Goal: Information Seeking & Learning: Understand process/instructions

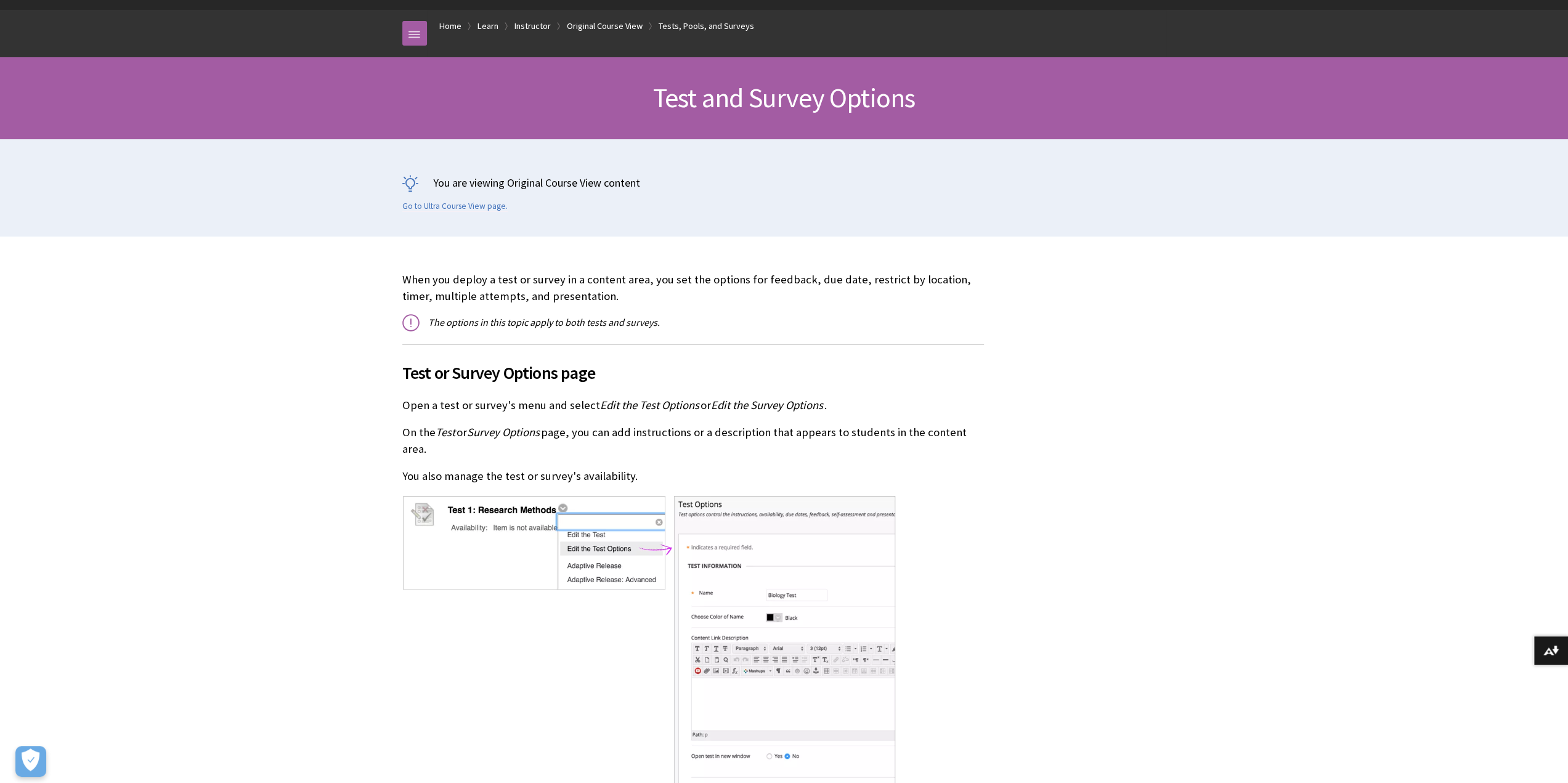
scroll to position [123, 0]
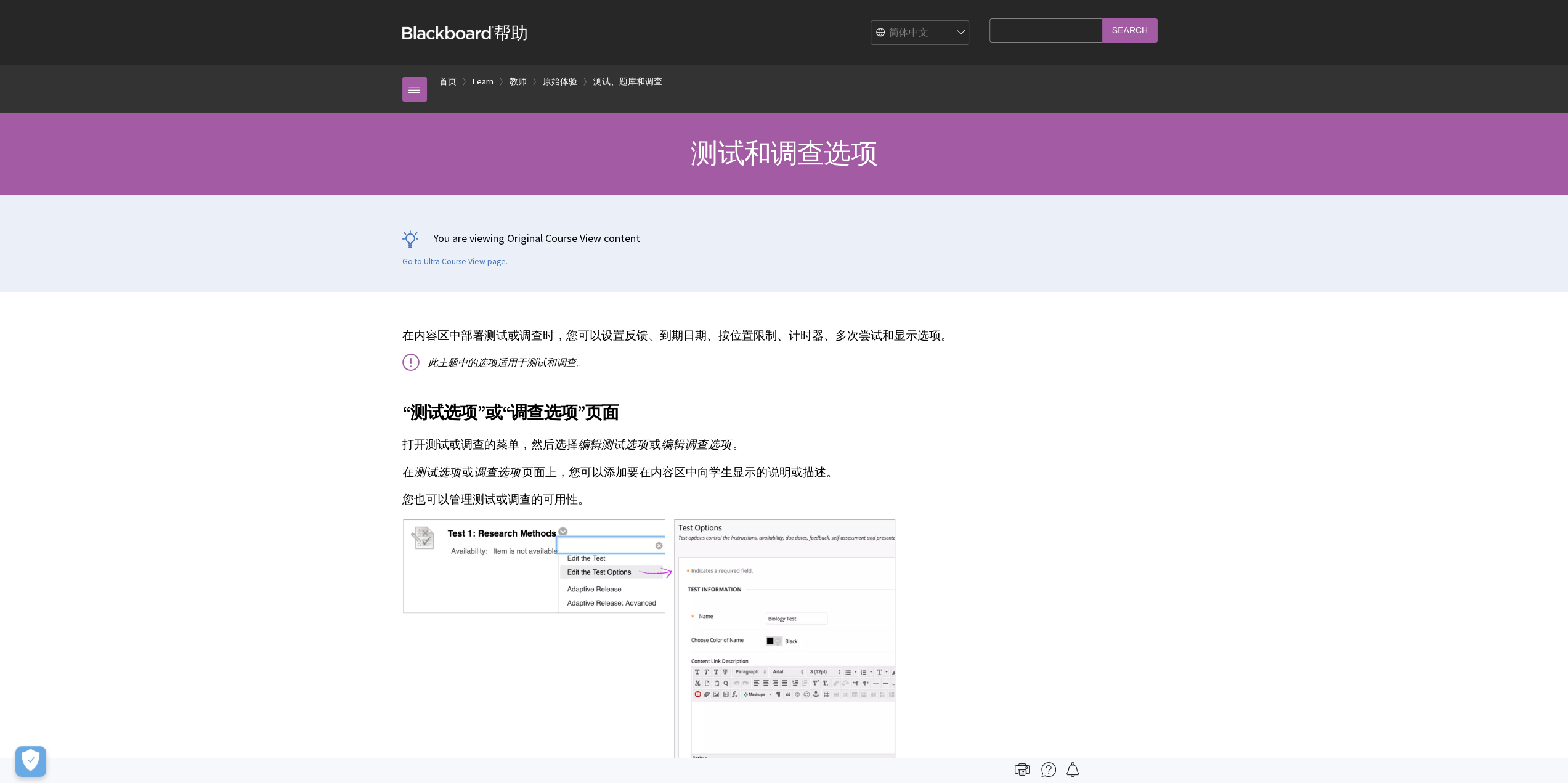
scroll to position [492, 0]
drag, startPoint x: 540, startPoint y: 442, endPoint x: 512, endPoint y: 479, distance: 46.4
click at [512, 479] on p "在 测试选项 或 调查选项 页面上，您可以添加要在内容区中向学生显示的说明或描述。" at bounding box center [693, 473] width 582 height 16
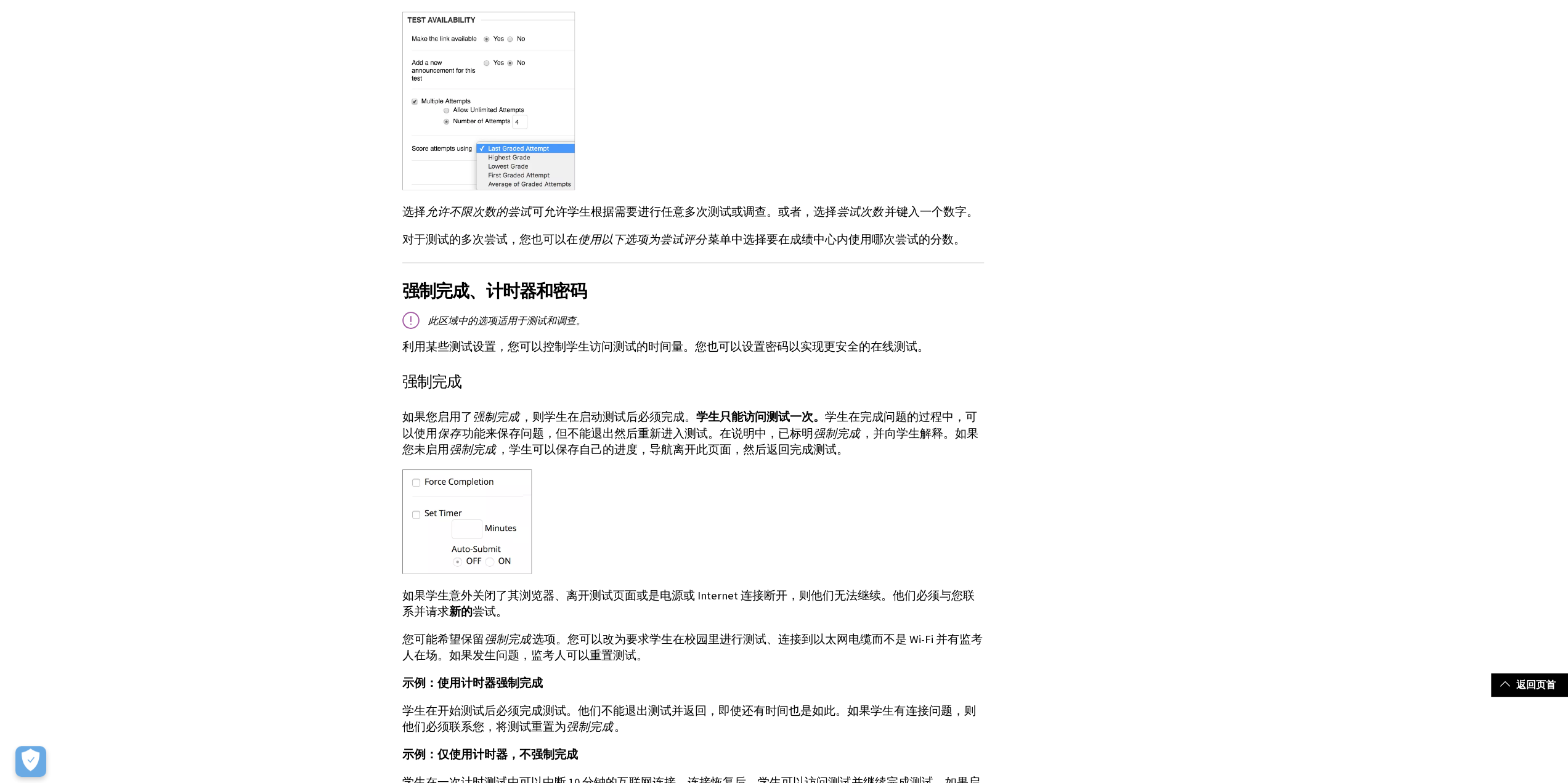
scroll to position [1109, 0]
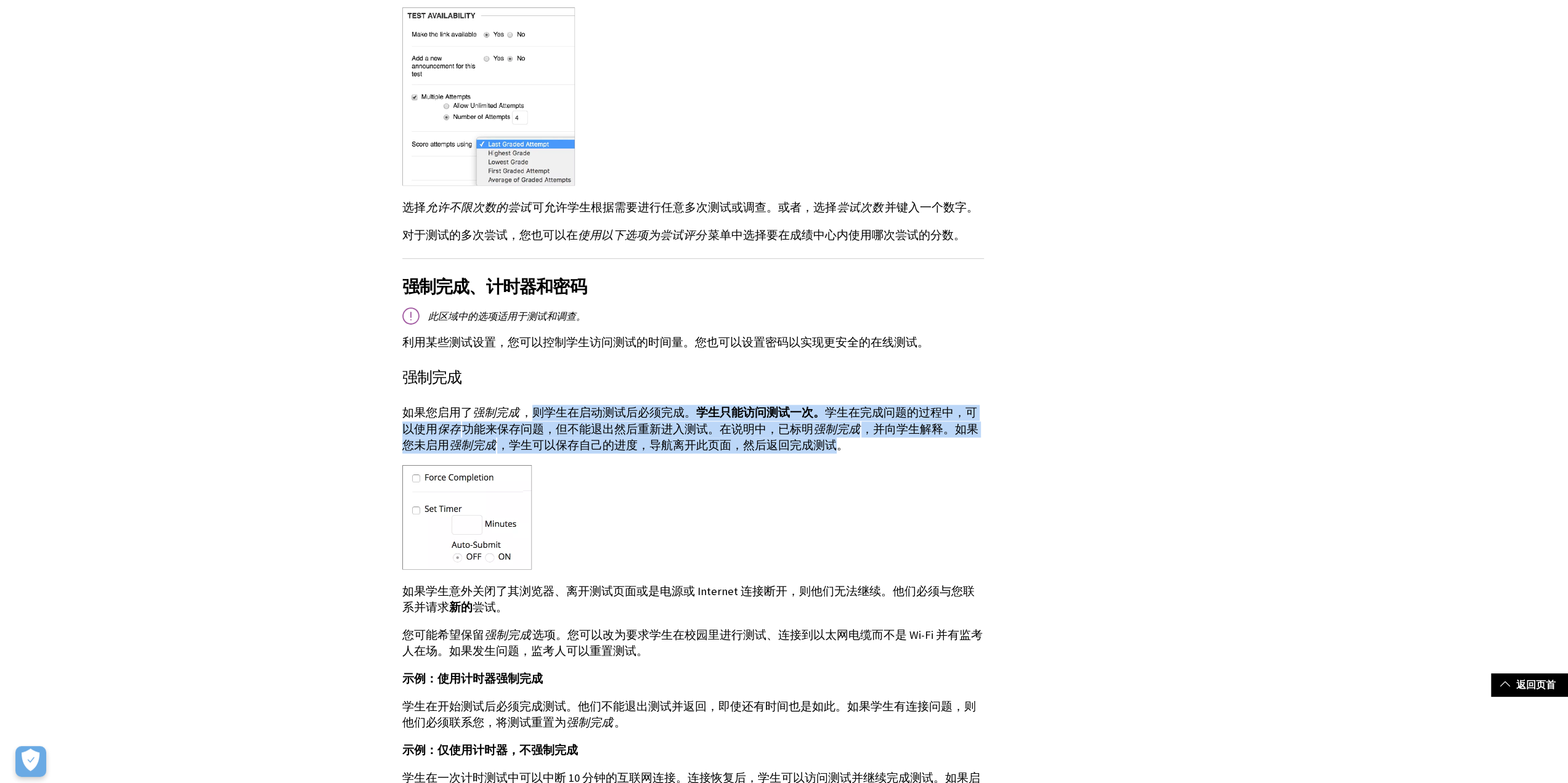
drag, startPoint x: 530, startPoint y: 392, endPoint x: 809, endPoint y: 434, distance: 282.1
click at [809, 434] on p "如果您启用了 强制完成 ，则学生在启动测试后必须完成。 学生只能访问测试一次。 学生在完成问题的过程中，可以使用 保存 功能来保存问题，但不能退出然后重新进入…" at bounding box center [693, 430] width 582 height 49
click at [805, 427] on p "如果您启用了 强制完成 ，则学生在启动测试后必须完成。 学生只能访问测试一次。 学生在完成问题的过程中，可以使用 保存 功能来保存问题，但不能退出然后重新进入…" at bounding box center [693, 430] width 582 height 49
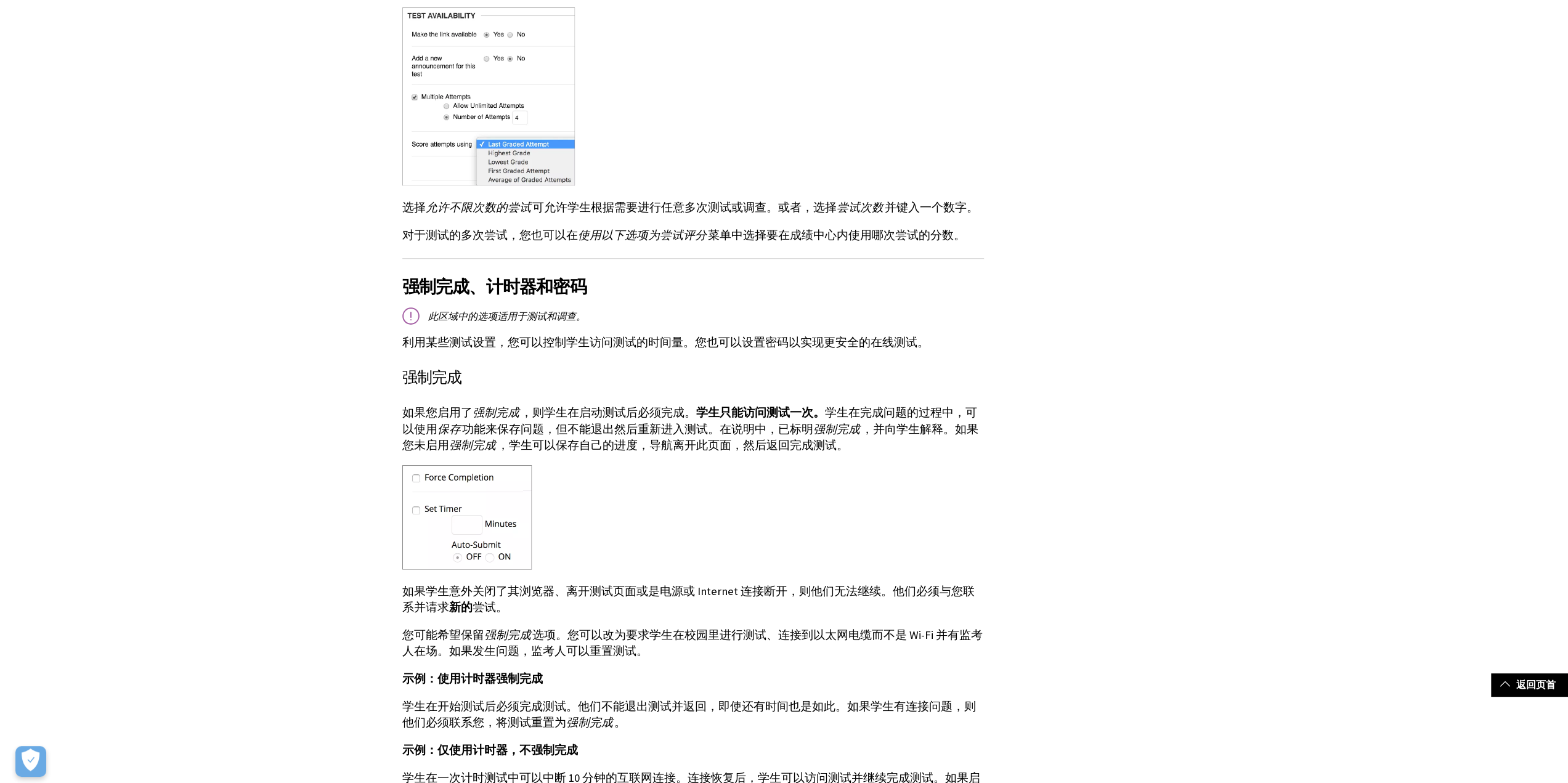
click at [819, 428] on p "如果您启用了 强制完成 ，则学生在启动测试后必须完成。 学生只能访问测试一次。 学生在完成问题的过程中，可以使用 保存 功能来保存问题，但不能退出然后重新进入…" at bounding box center [693, 430] width 582 height 49
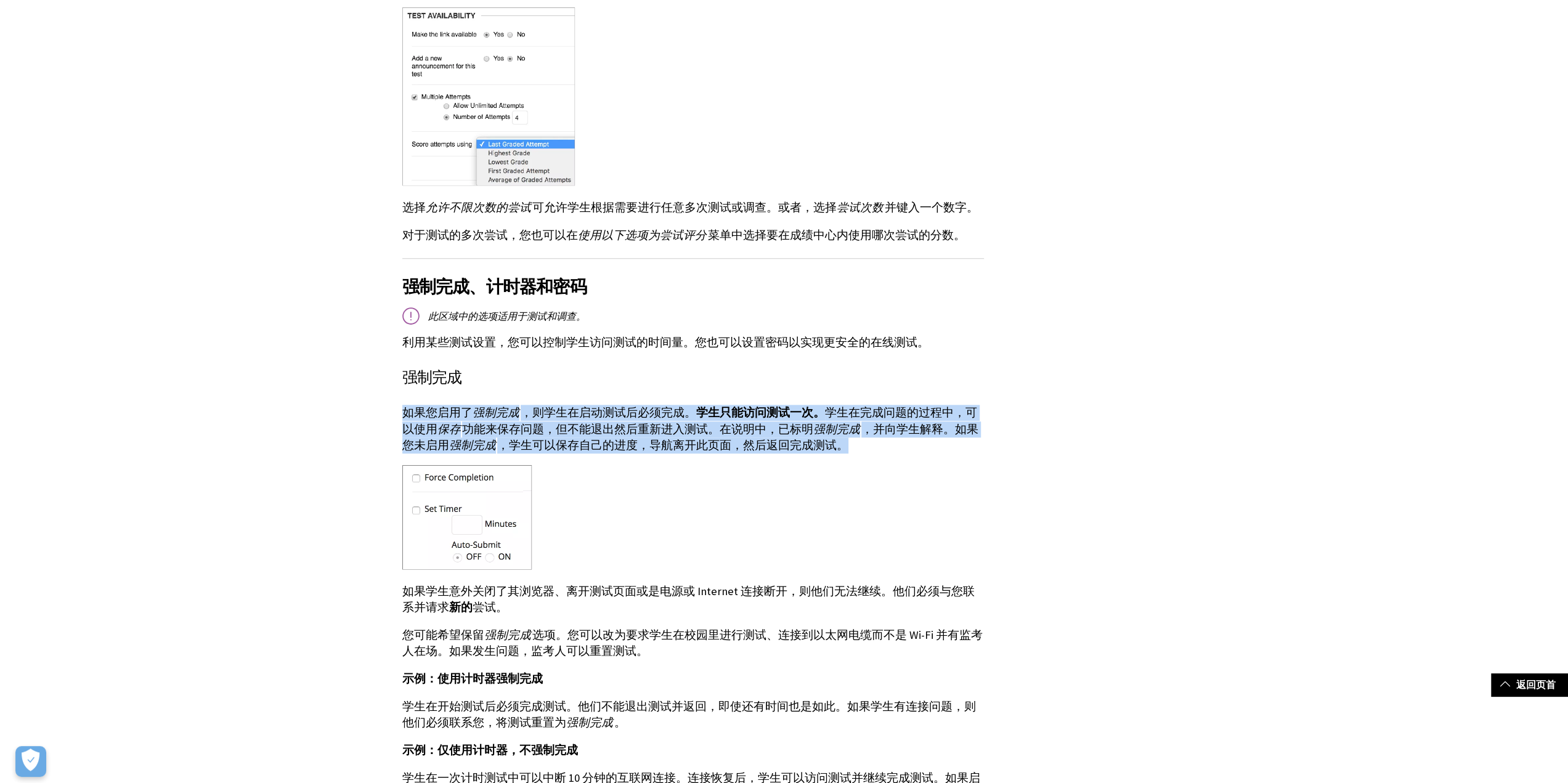
drag, startPoint x: 817, startPoint y: 425, endPoint x: 402, endPoint y: 383, distance: 417.1
click at [402, 383] on div "在内容区中部署测试或调查时，您可以设置反馈、到期日期、按位置限制、计时器、多次尝试和显示选项。 此主题中的选项适用于测试和调查。 “测试选项”或“调查选项”页…" at bounding box center [693, 505] width 582 height 2573
click at [583, 415] on p "如果您启用了 强制完成 ，则学生在启动测试后必须完成。 学生只能访问测试一次。 学生在完成问题的过程中，可以使用 保存 功能来保存问题，但不能退出然后重新进入…" at bounding box center [693, 430] width 582 height 49
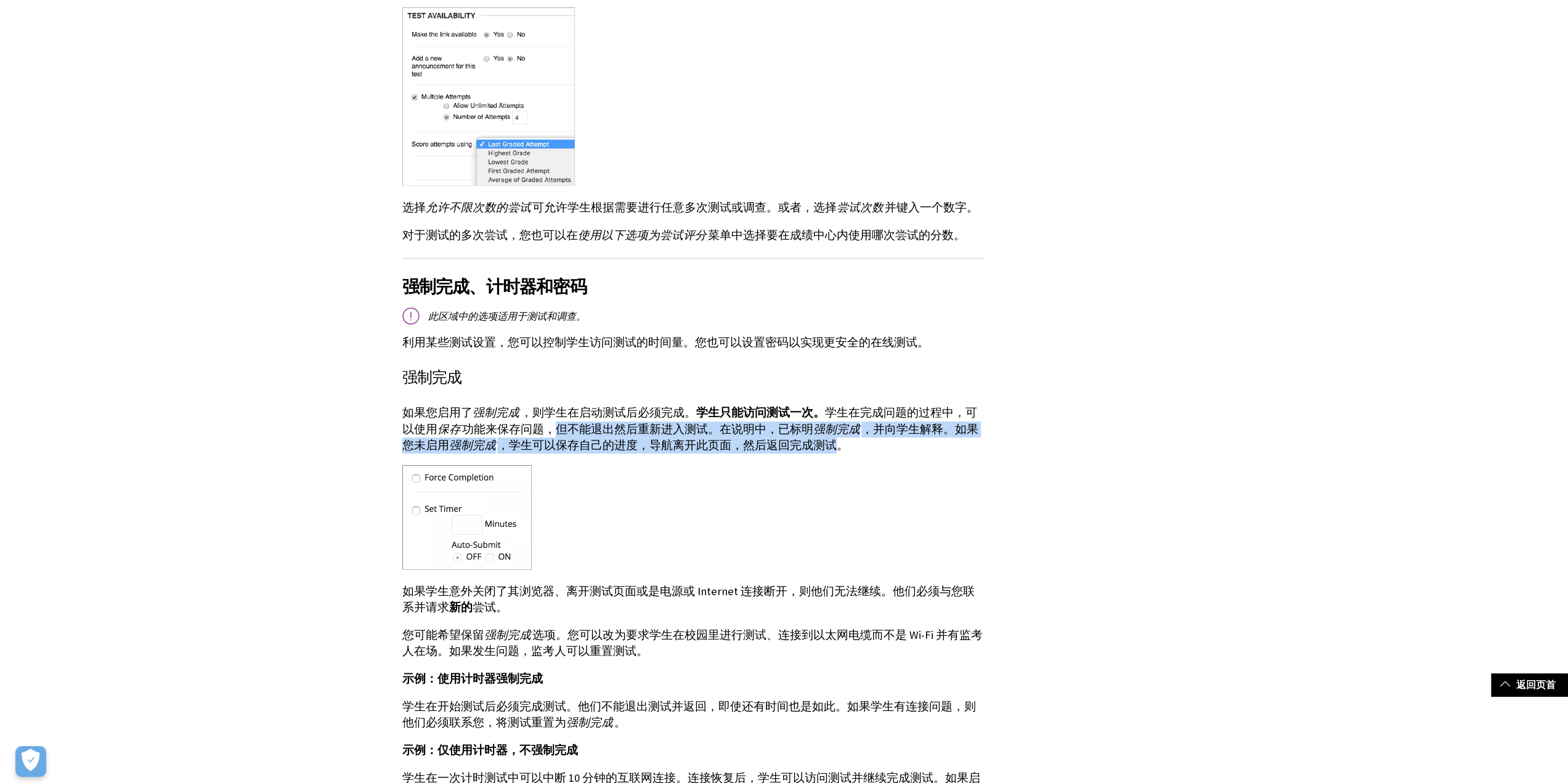
drag, startPoint x: 542, startPoint y: 410, endPoint x: 804, endPoint y: 424, distance: 262.4
click at [804, 424] on p "如果您启用了 强制完成 ，则学生在启动测试后必须完成。 学生只能访问测试一次。 学生在完成问题的过程中，可以使用 保存 功能来保存问题，但不能退出然后重新进入…" at bounding box center [693, 430] width 582 height 49
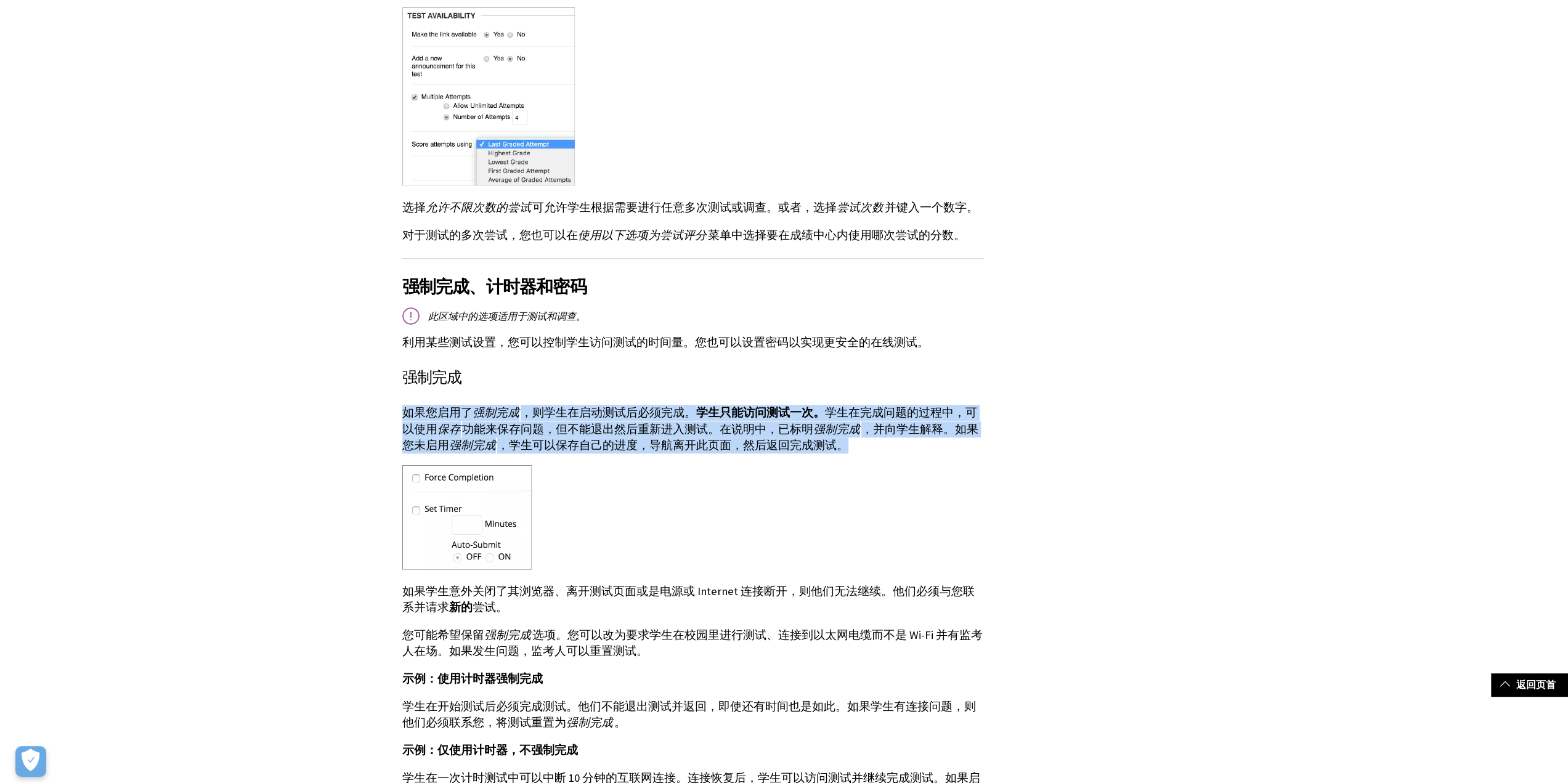
drag, startPoint x: 813, startPoint y: 428, endPoint x: 399, endPoint y: 391, distance: 415.7
click at [612, 412] on p "如果您启用了 强制完成 ，则学生在启动测试后必须完成。 学生只能访问测试一次。 学生在完成问题的过程中，可以使用 保存 功能来保存问题，但不能退出然后重新进入…" at bounding box center [693, 430] width 582 height 49
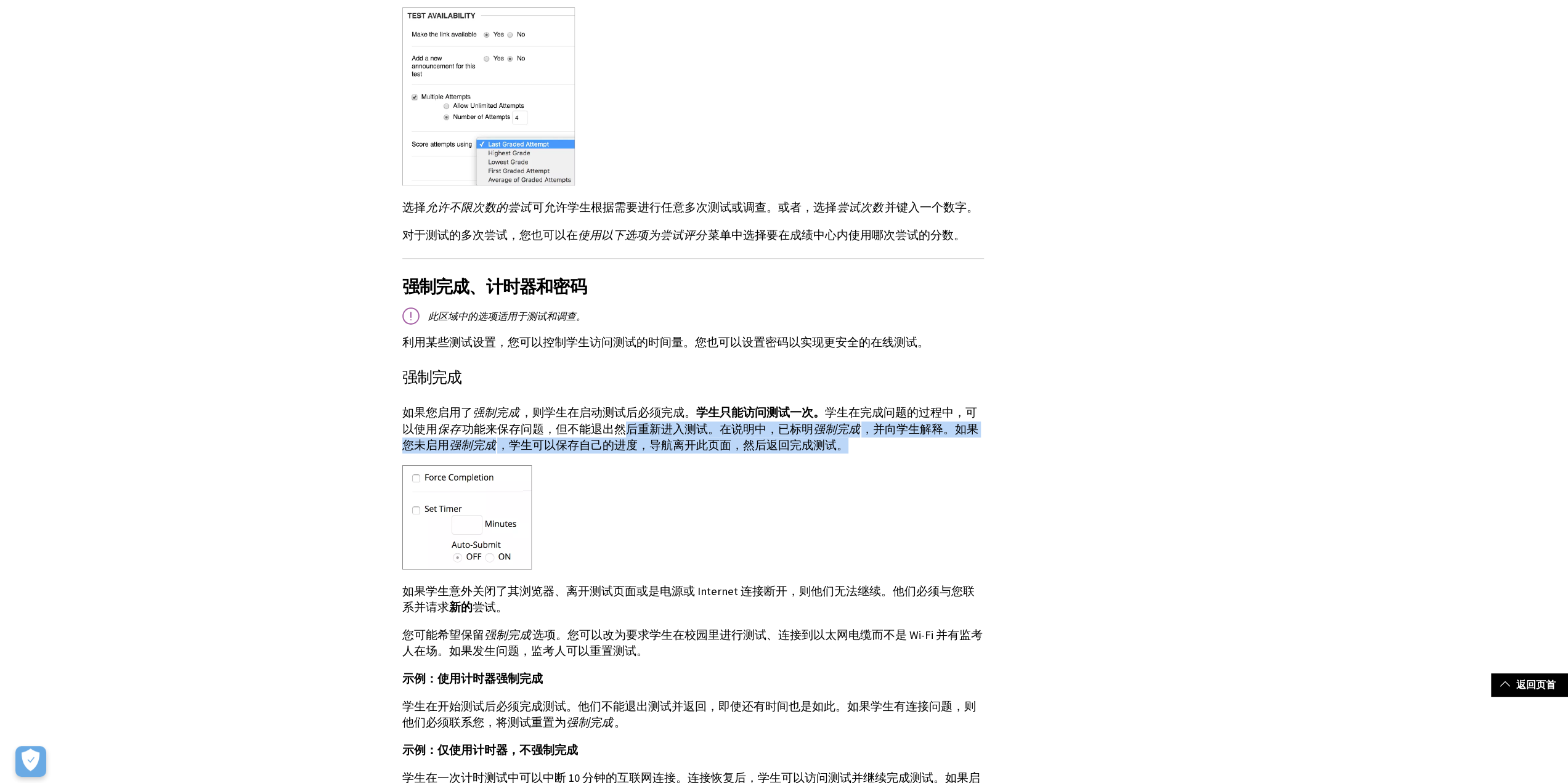
click at [612, 412] on p "如果您启用了 强制完成 ，则学生在启动测试后必须完成。 学生只能访问测试一次。 学生在完成问题的过程中，可以使用 保存 功能来保存问题，但不能退出然后重新进入…" at bounding box center [693, 430] width 582 height 49
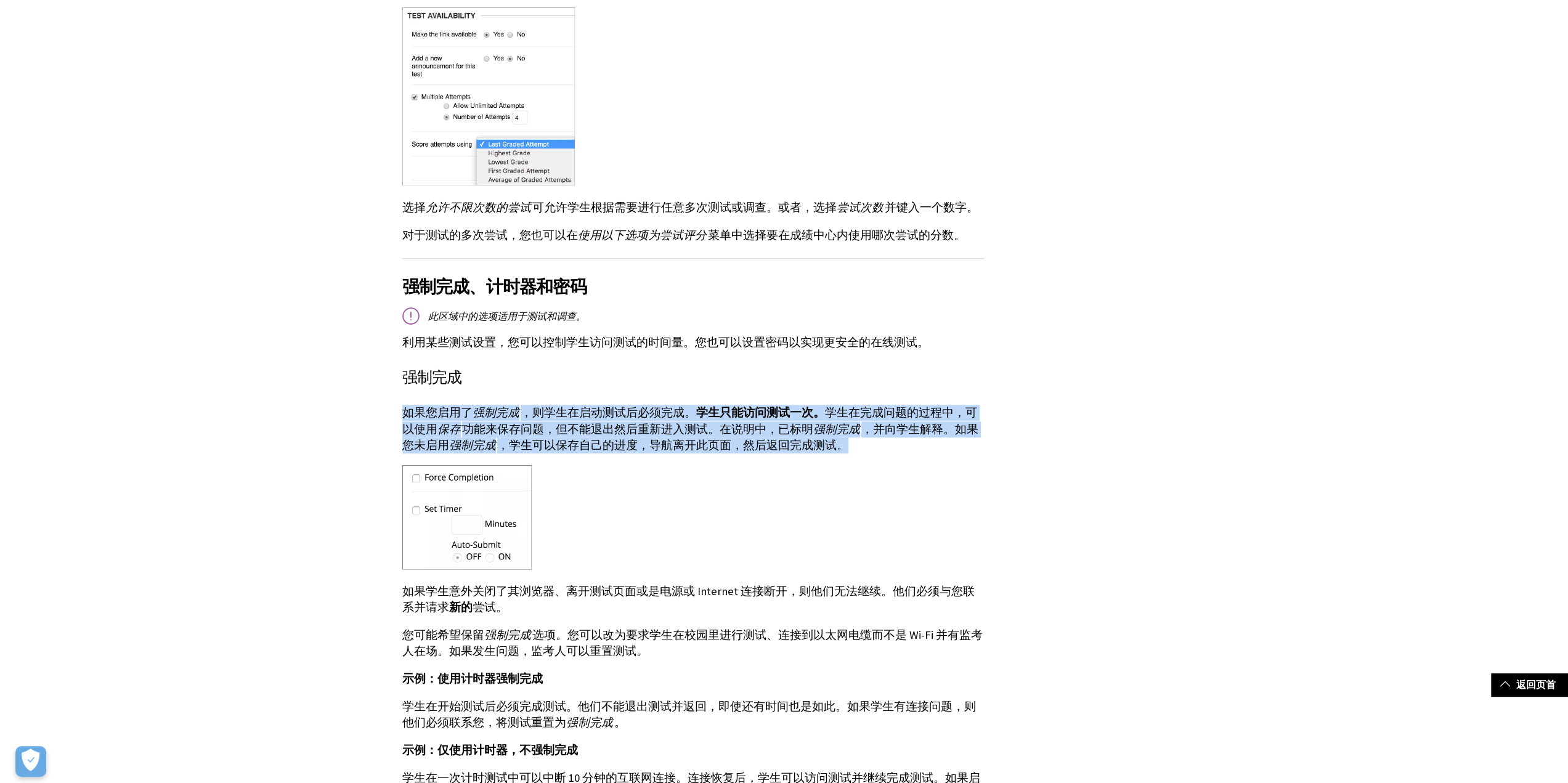
click at [612, 412] on p "如果您启用了 强制完成 ，则学生在启动测试后必须完成。 学生只能访问测试一次。 学生在完成问题的过程中，可以使用 保存 功能来保存问题，但不能退出然后重新进入…" at bounding box center [693, 430] width 582 height 49
click at [620, 418] on p "如果您启用了 强制完成 ，则学生在启动测试后必须完成。 学生只能访问测试一次。 学生在完成问题的过程中，可以使用 保存 功能来保存问题，但不能退出然后重新进入…" at bounding box center [693, 430] width 582 height 49
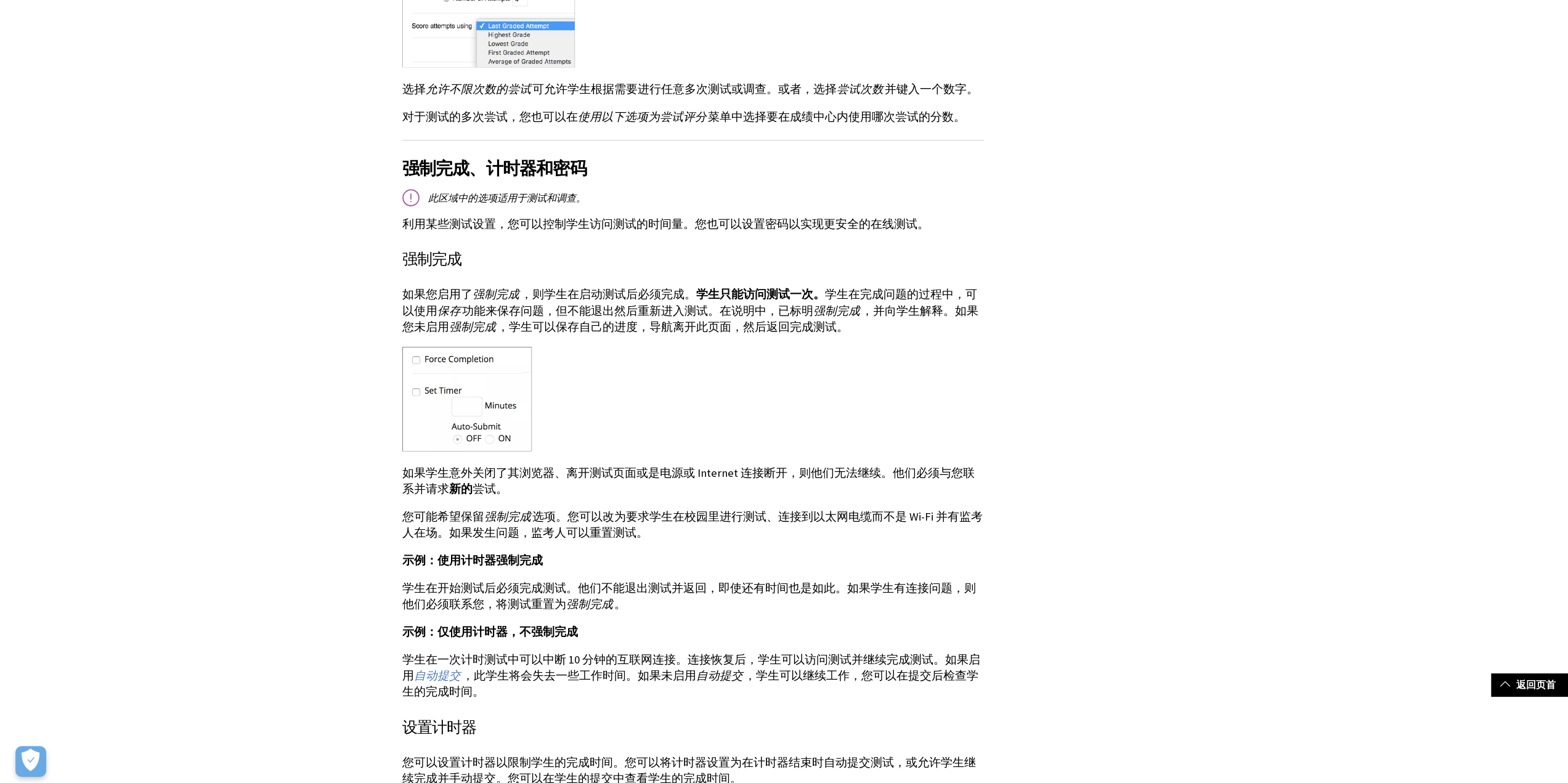
scroll to position [1232, 0]
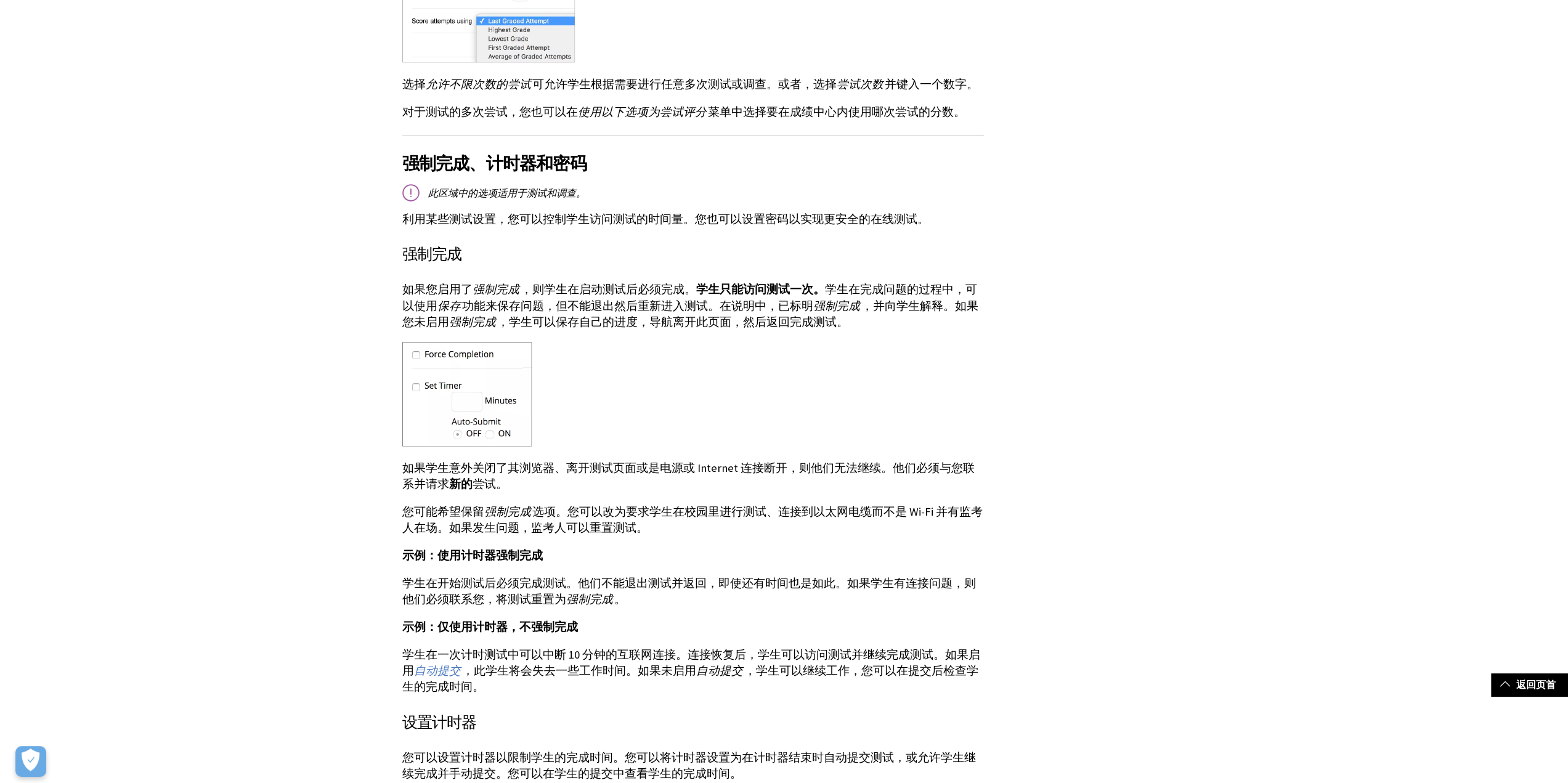
click at [657, 460] on p "如果学生意外关闭了其浏览器、离开测试页面或是电源或 Internet 连接断开，则他们无法继续。他们必须与您联系并请求 新的 尝试。" at bounding box center [693, 476] width 582 height 32
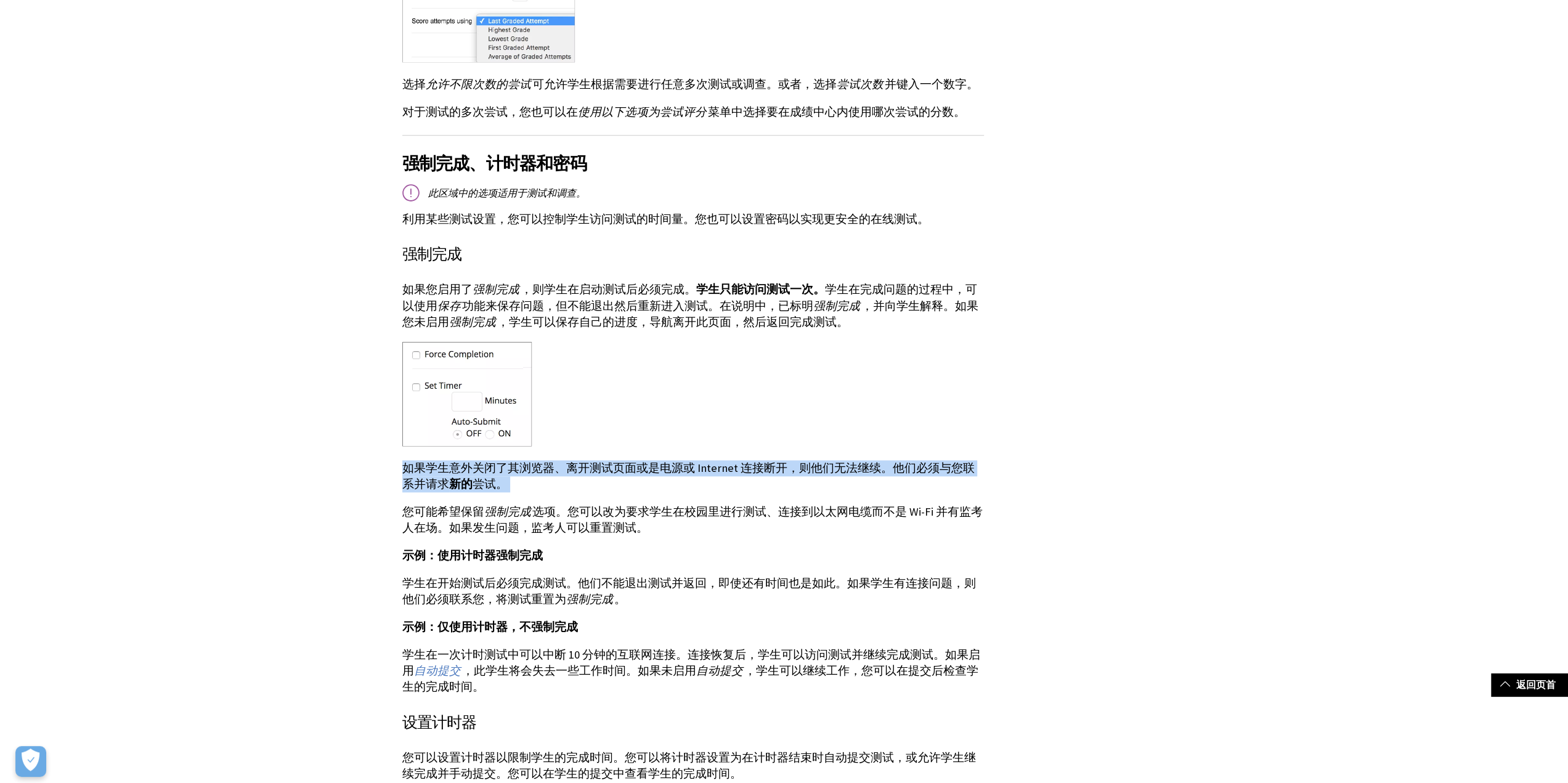
click at [657, 460] on p "如果学生意外关闭了其浏览器、离开测试页面或是电源或 Internet 连接断开，则他们无法继续。他们必须与您联系并请求 新的 尝试。" at bounding box center [693, 476] width 582 height 32
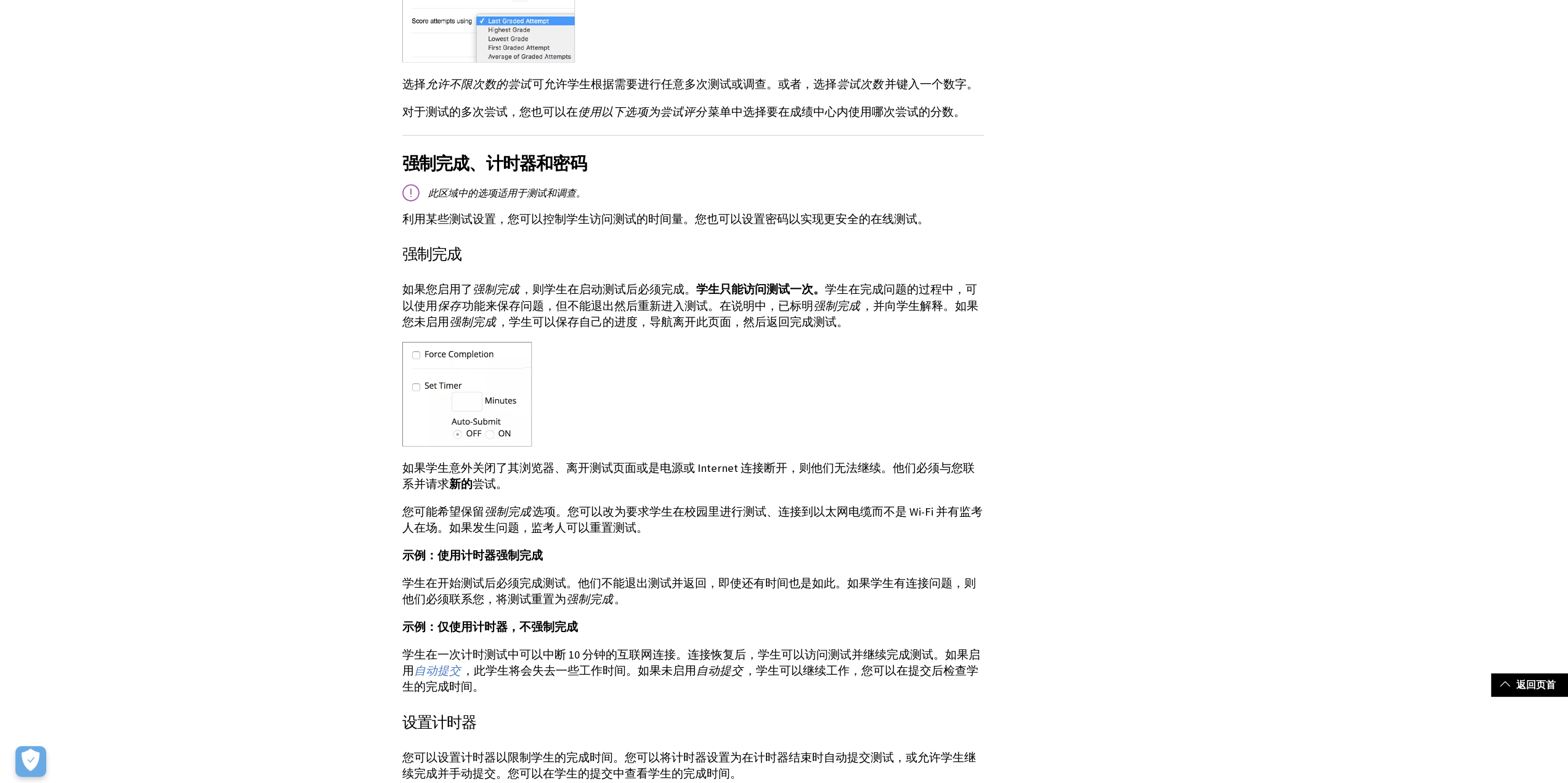
click at [653, 504] on p "您可能希望保留 强制完成 选项。您可以改为要求学生在校园里进行测试、连接到以太网电缆而不是 Wi-Fi 并有监考人在场。如果发生问题，监考人可以重置测试。" at bounding box center [693, 520] width 582 height 32
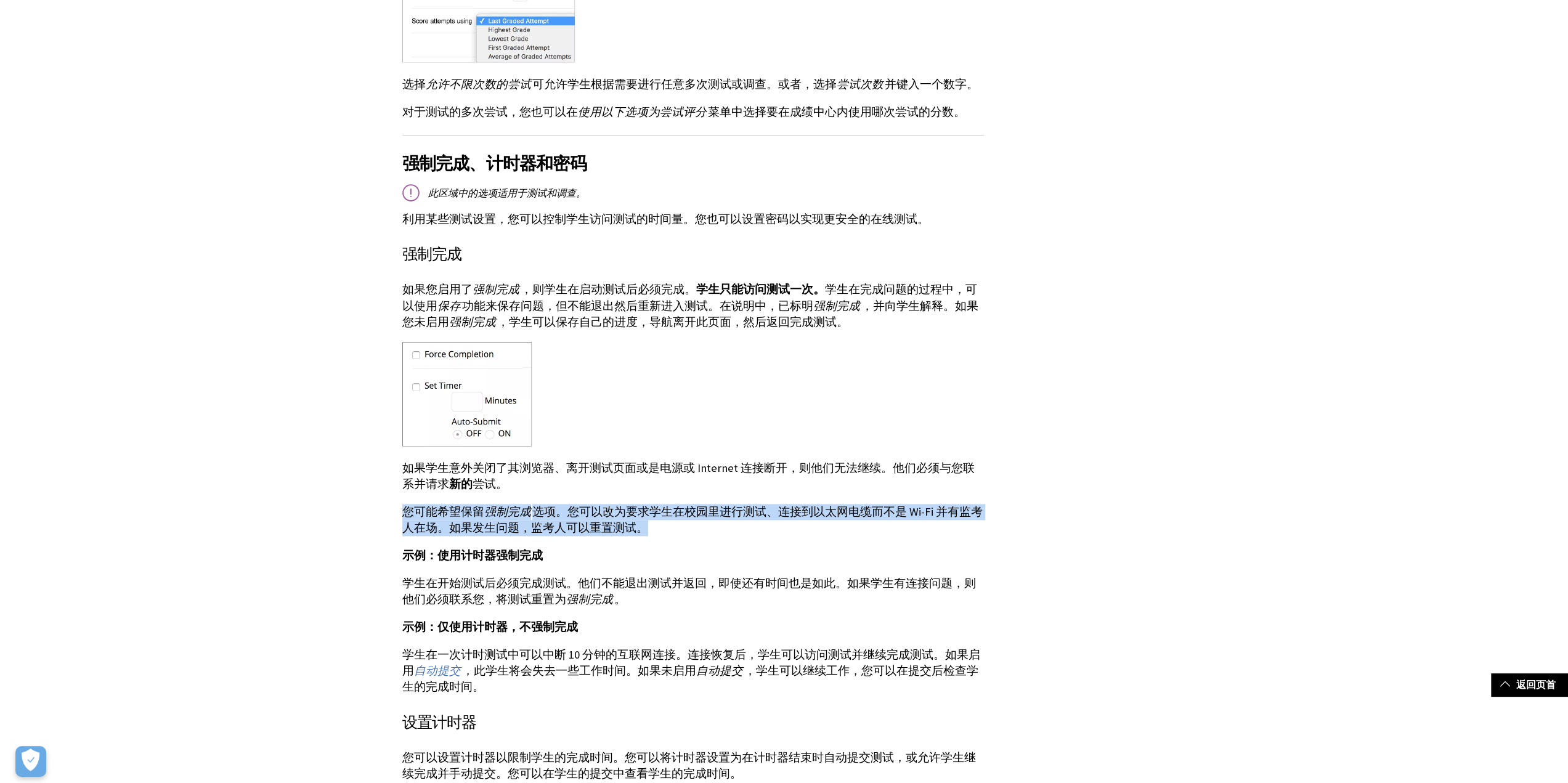
click at [653, 504] on p "您可能希望保留 强制完成 选项。您可以改为要求学生在校园里进行测试、连接到以太网电缆而不是 Wi-Fi 并有监考人在场。如果发生问题，监考人可以重置测试。" at bounding box center [693, 520] width 582 height 32
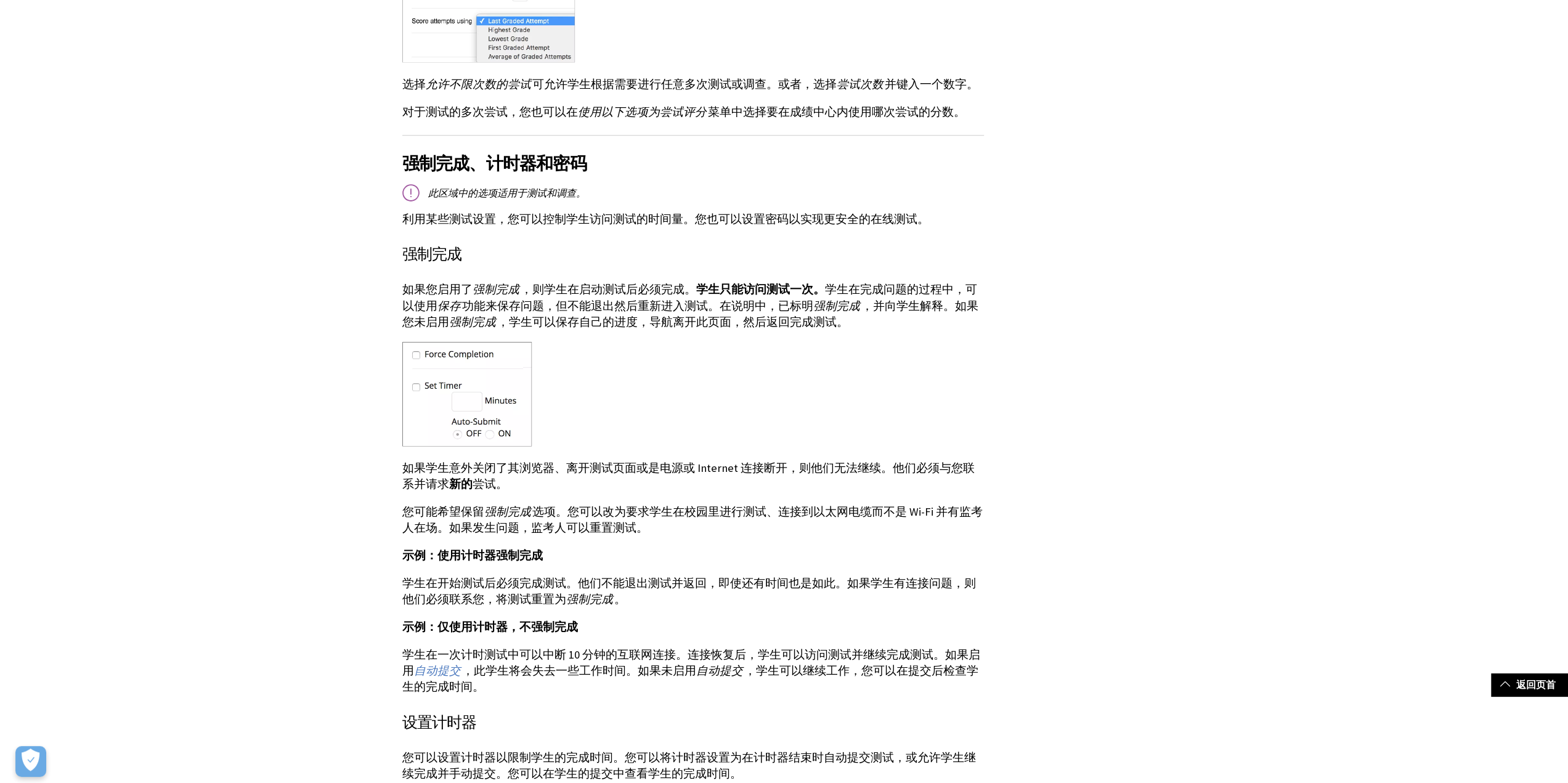
click at [665, 526] on div "在内容区中部署测试或调查时，您可以设置反馈、到期日期、按位置限制、计时器、多次尝试和显示选项。 此主题中的选项适用于测试和调查。 “测试选项”或“调查选项”页…" at bounding box center [693, 382] width 582 height 2573
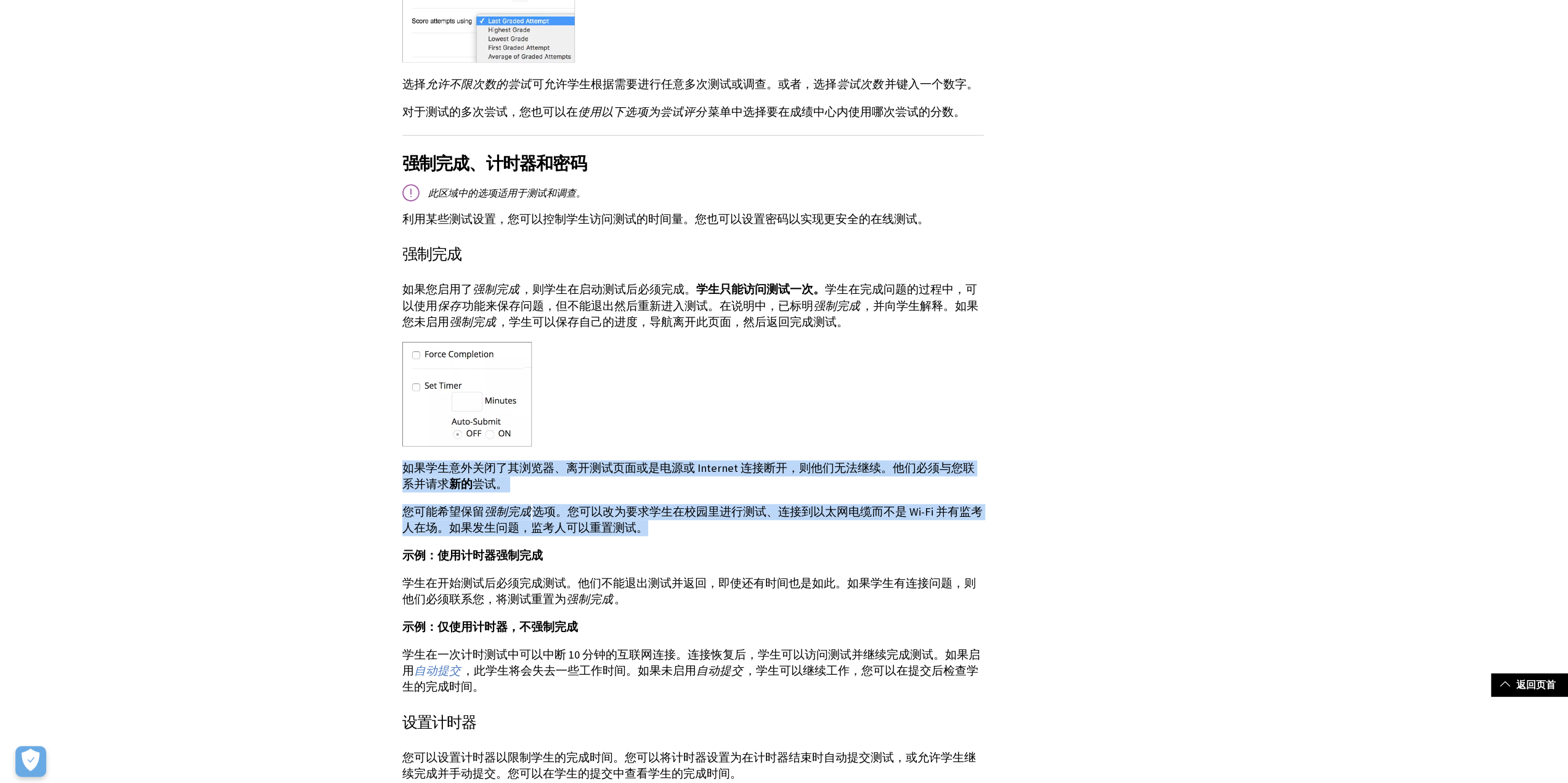
drag, startPoint x: 665, startPoint y: 508, endPoint x: 373, endPoint y: 454, distance: 297.0
click at [504, 504] on span "强制完成" at bounding box center [508, 511] width 47 height 14
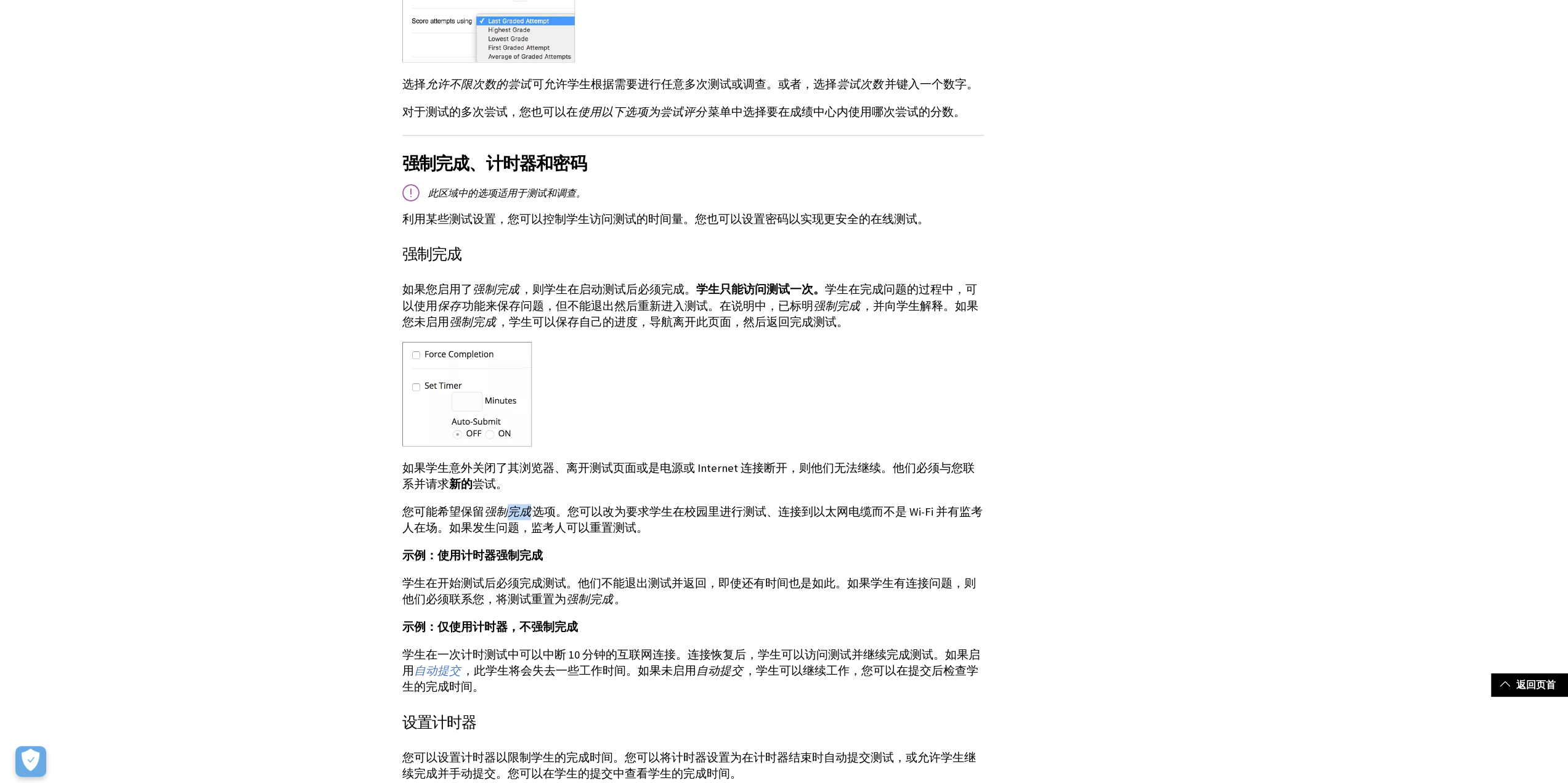
click at [504, 504] on span "强制完成" at bounding box center [508, 511] width 47 height 14
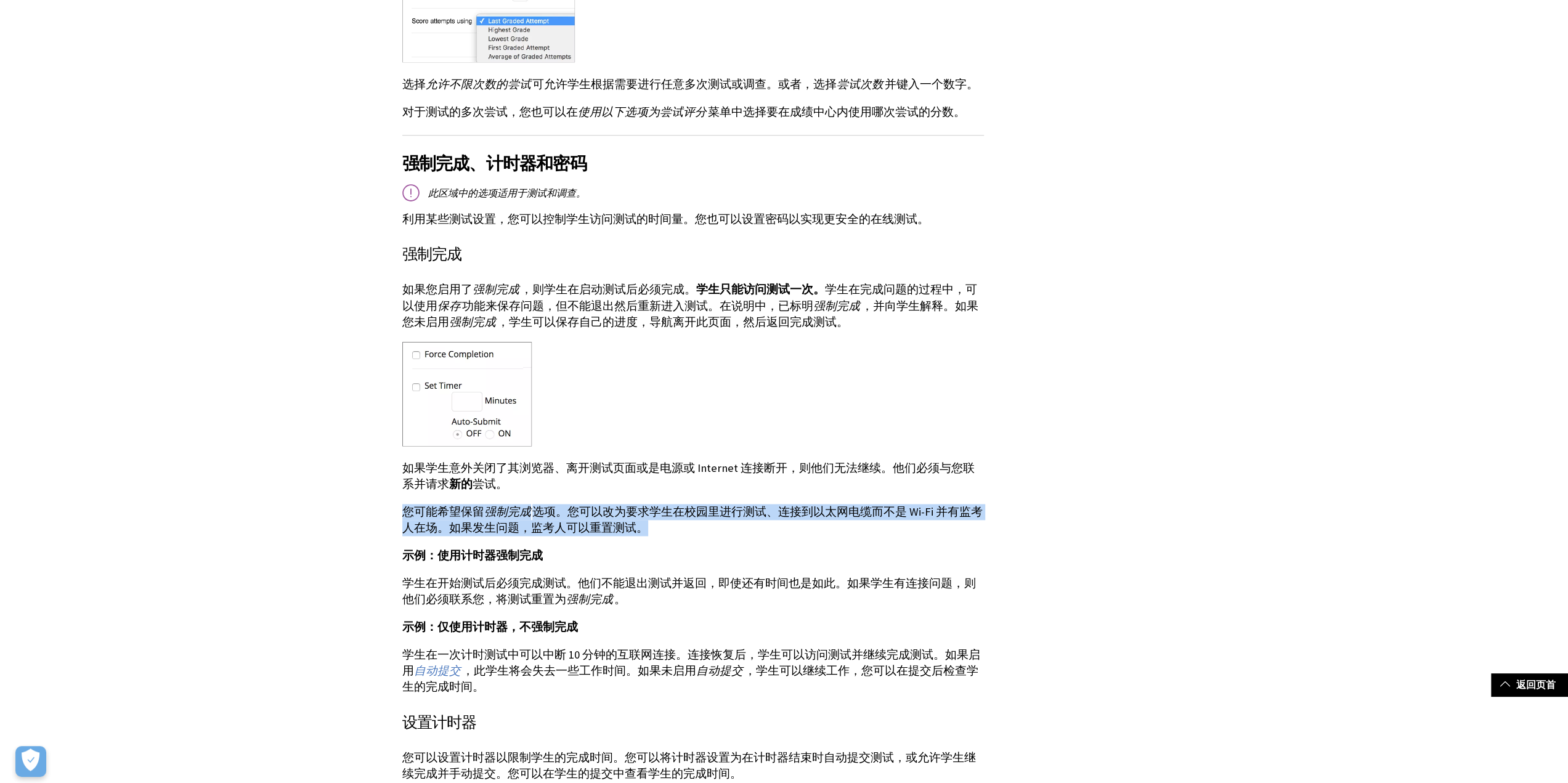
click at [504, 504] on span "强制完成" at bounding box center [508, 511] width 47 height 14
click at [513, 504] on p "您可能希望保留 强制完成 选项。您可以改为要求学生在校园里进行测试、连接到以太网电缆而不是 Wi-Fi 并有监考人在场。如果发生问题，监考人可以重置测试。" at bounding box center [693, 520] width 582 height 32
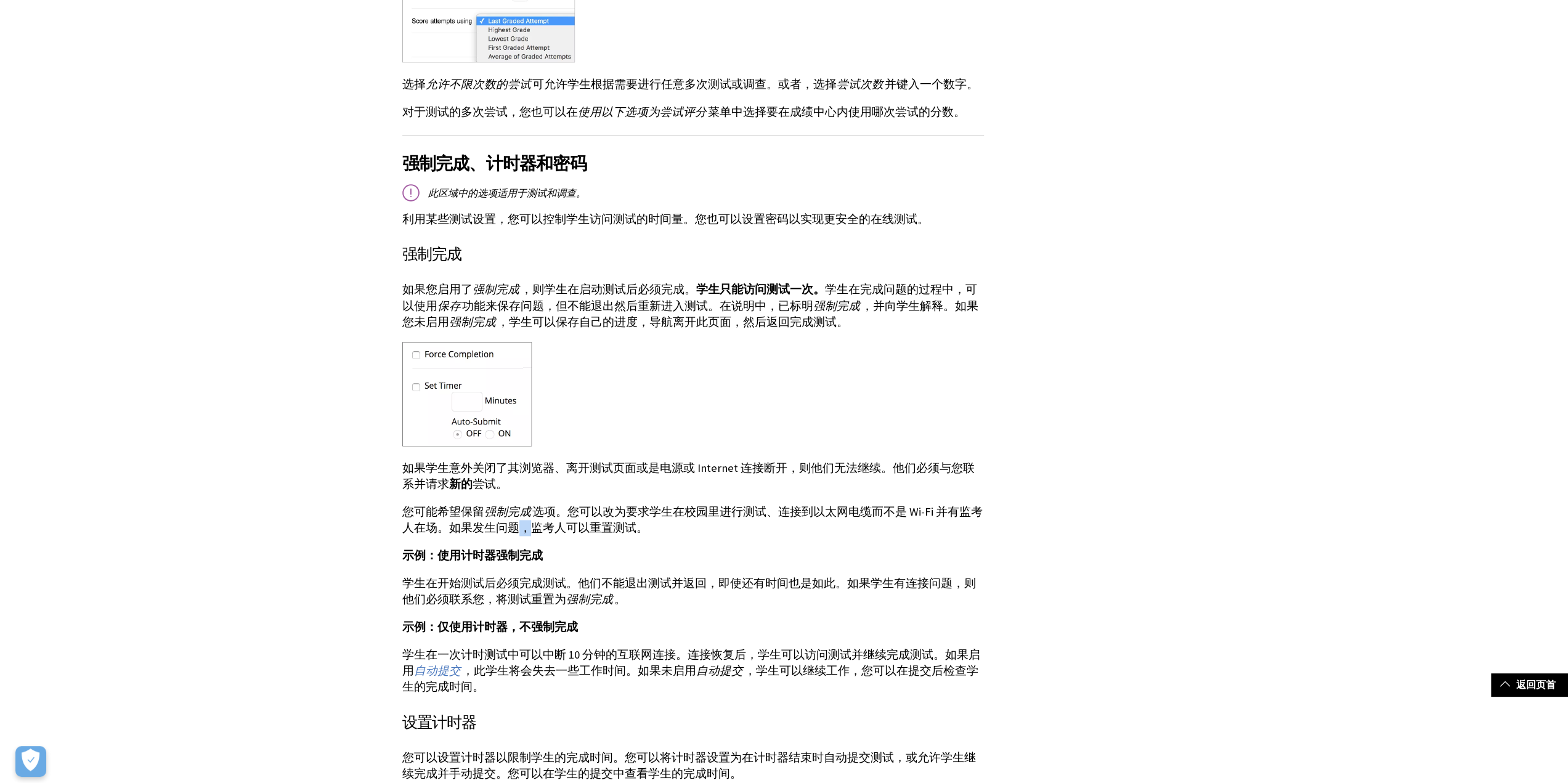
click at [513, 504] on p "您可能希望保留 强制完成 选项。您可以改为要求学生在校园里进行测试、连接到以太网电缆而不是 Wi-Fi 并有监考人在场。如果发生问题，监考人可以重置测试。" at bounding box center [693, 520] width 582 height 32
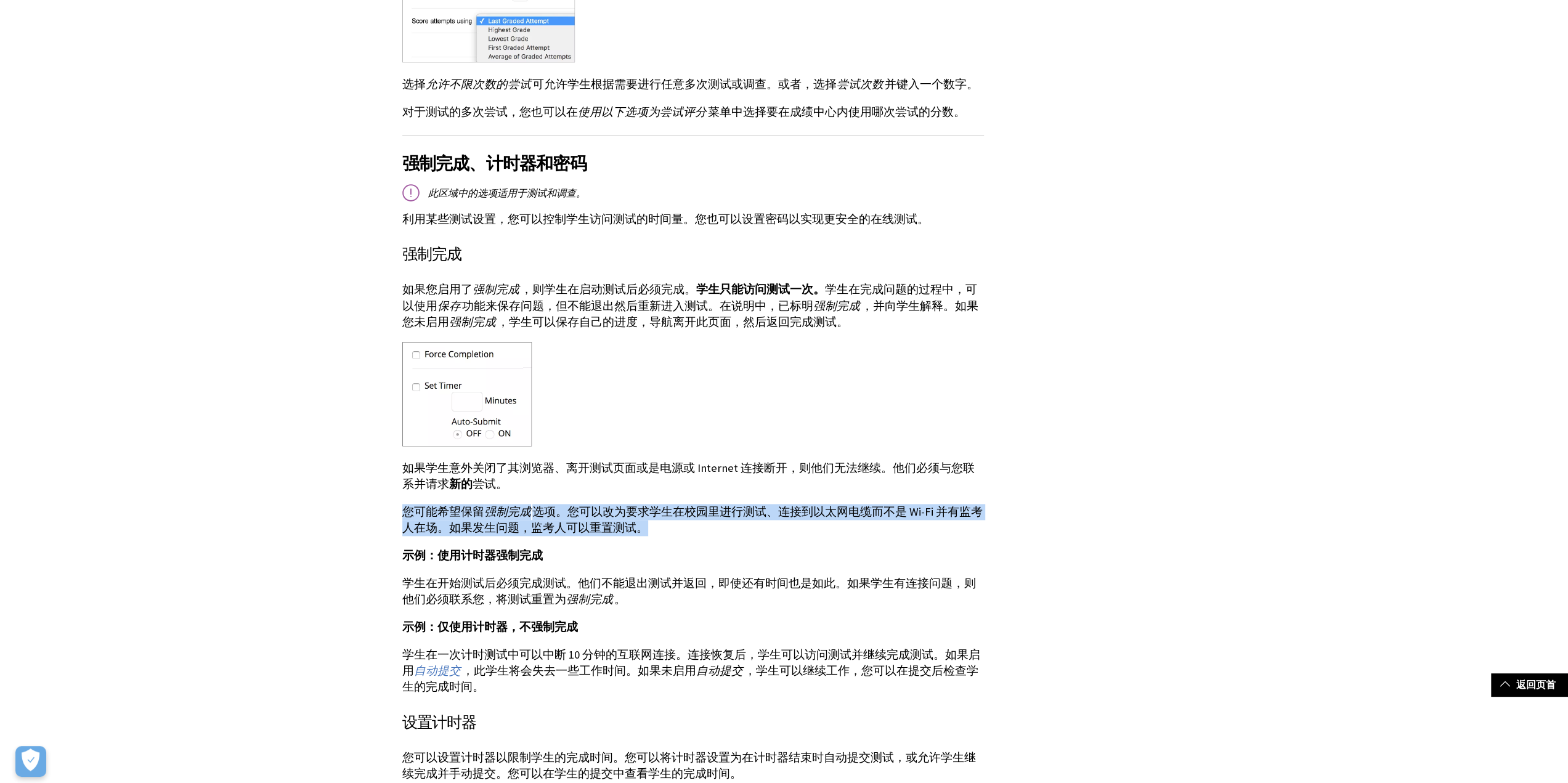
click at [513, 504] on p "您可能希望保留 强制完成 选项。您可以改为要求学生在校园里进行测试、连接到以太网电缆而不是 Wi-Fi 并有监考人在场。如果发生问题，监考人可以重置测试。" at bounding box center [693, 520] width 582 height 32
click at [528, 509] on p "您可能希望保留 强制完成 选项。您可以改为要求学生在校园里进行测试、连接到以太网电缆而不是 Wi-Fi 并有监考人在场。如果发生问题，监考人可以重置测试。" at bounding box center [693, 520] width 582 height 32
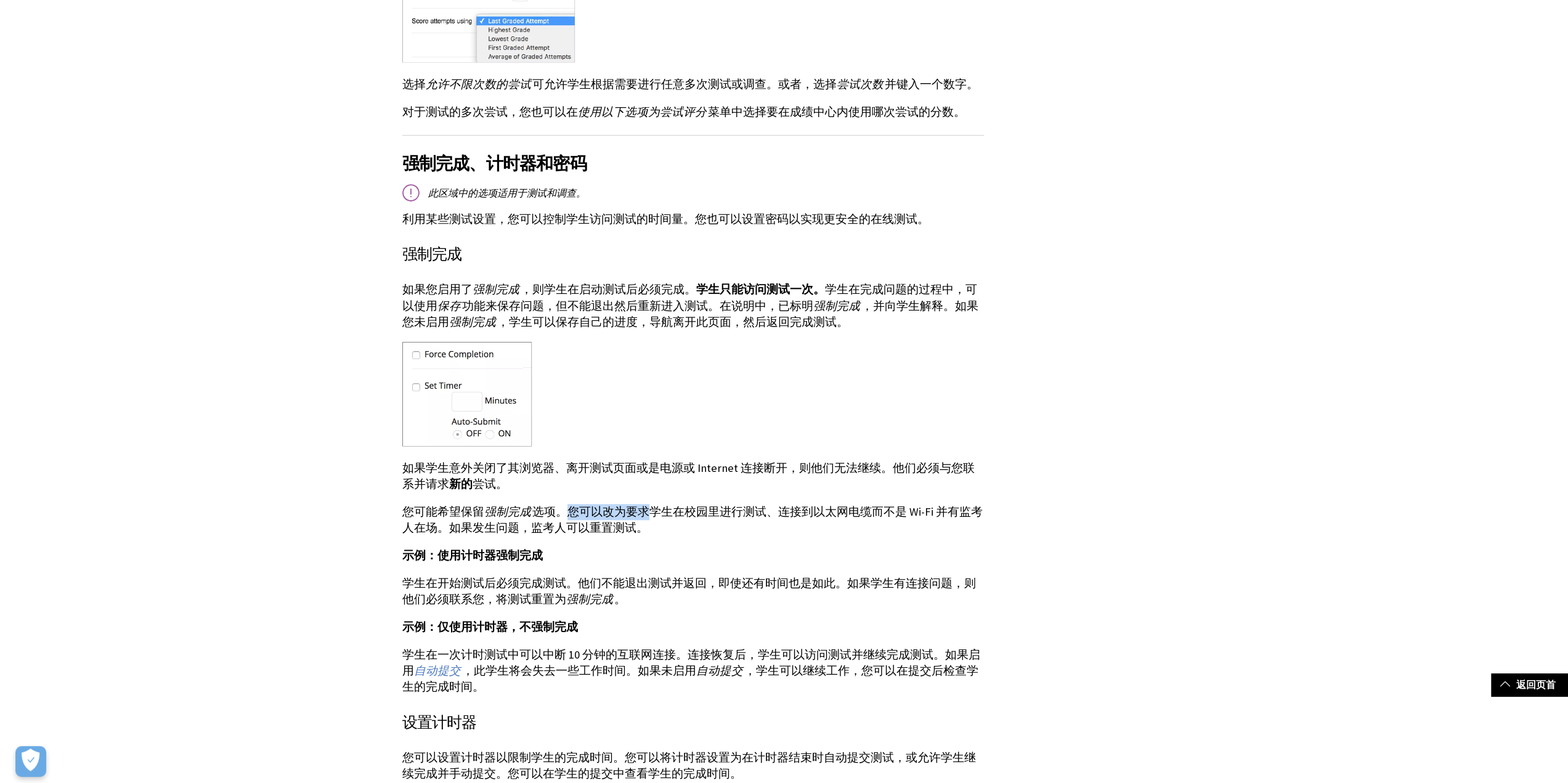
drag, startPoint x: 622, startPoint y: 490, endPoint x: 650, endPoint y: 502, distance: 30.5
click at [650, 504] on p "您可能希望保留 强制完成 选项。您可以改为要求学生在校园里进行测试、连接到以太网电缆而不是 Wi-Fi 并有监考人在场。如果发生问题，监考人可以重置测试。" at bounding box center [693, 520] width 582 height 32
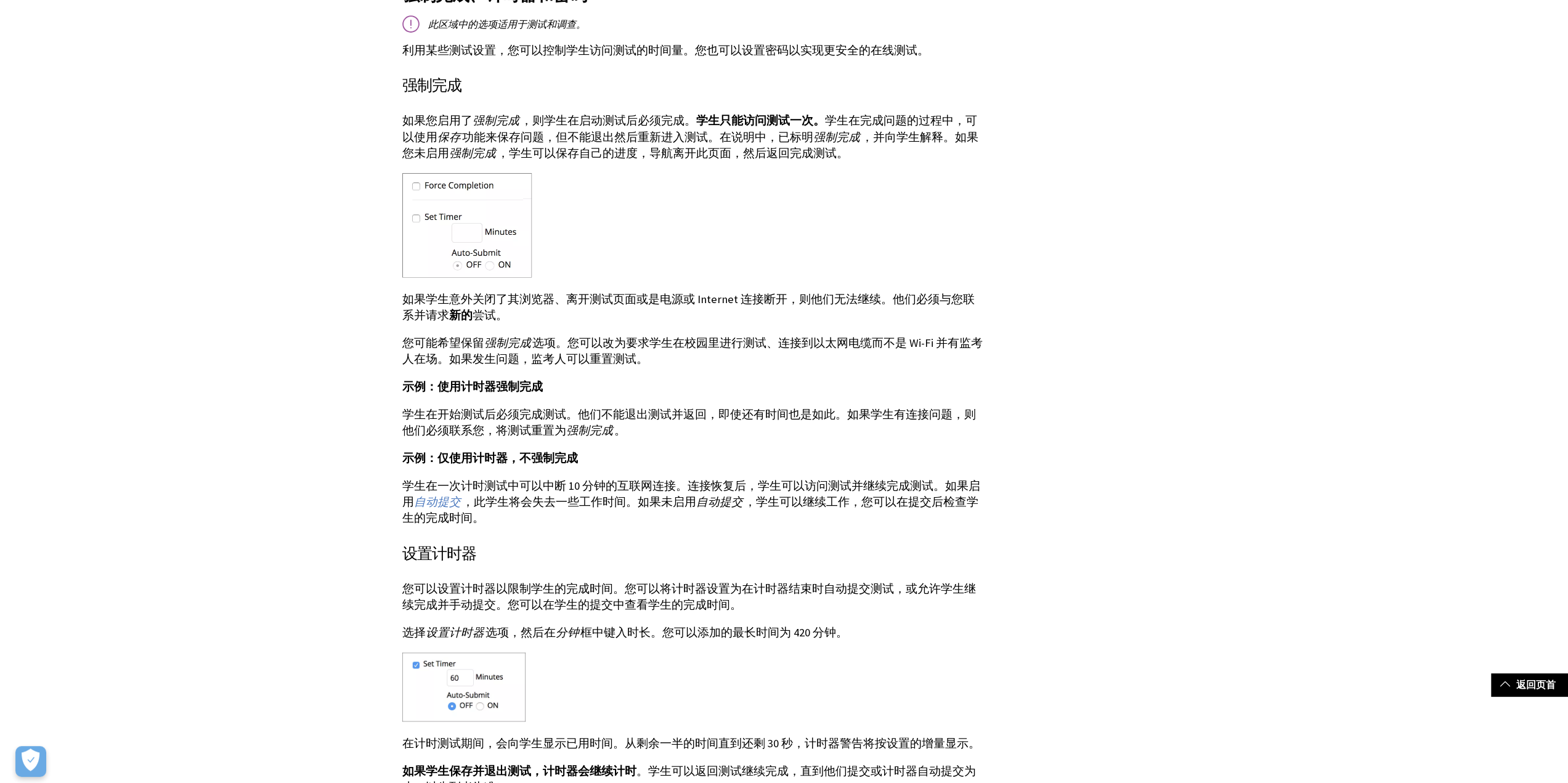
scroll to position [1417, 0]
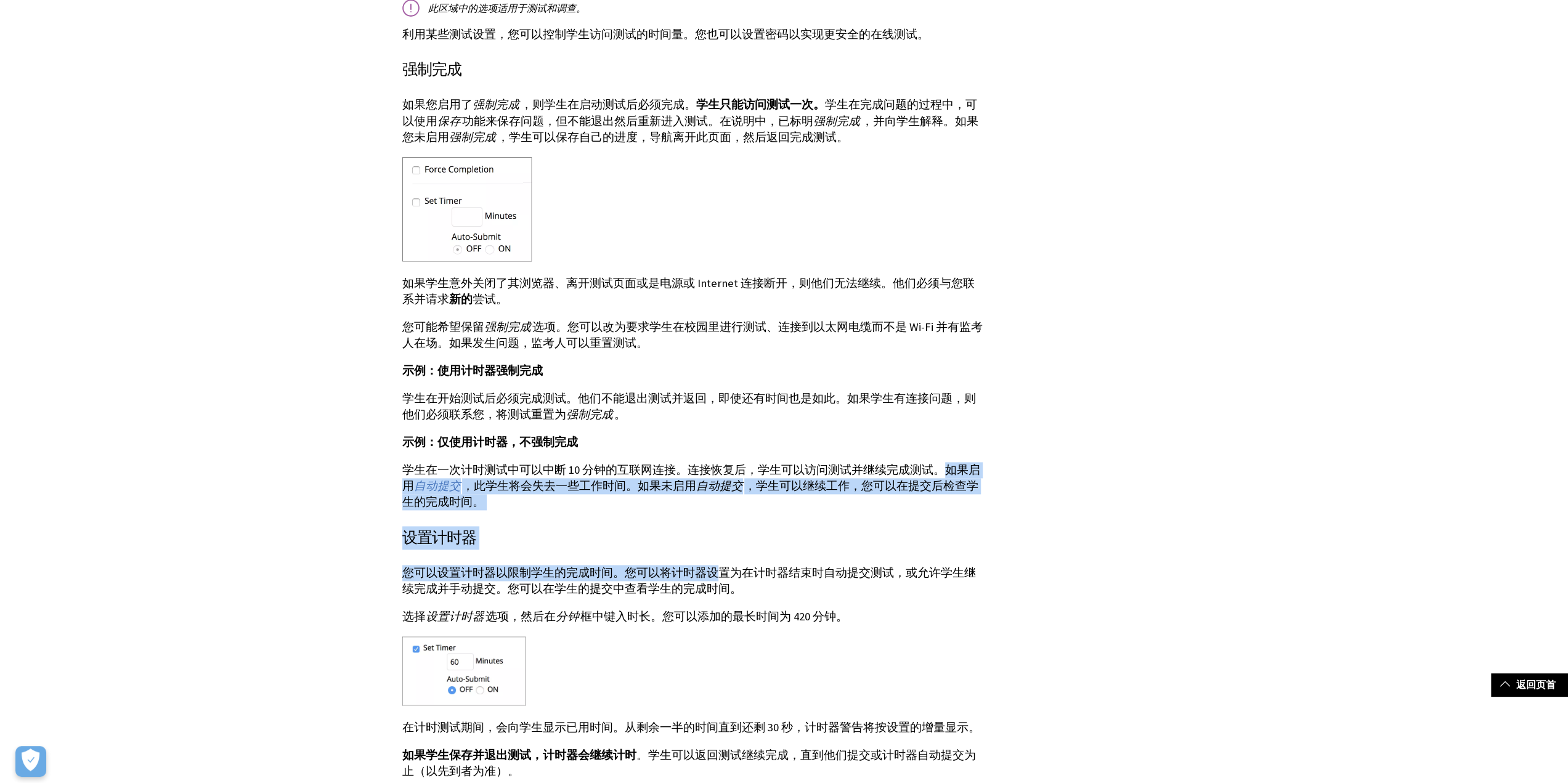
drag, startPoint x: 938, startPoint y: 445, endPoint x: 708, endPoint y: 554, distance: 254.5
click at [708, 554] on div "在内容区中部署测试或调查时，您可以设置反馈、到期日期、按位置限制、计时器、多次尝试和显示选项。 此主题中的选项适用于测试和调查。 “测试选项”或“调查选项”页…" at bounding box center [693, 197] width 582 height 2573
click at [708, 565] on p "您可以设置计时器以限制学生的完成时间。您可以将计时器设置为在计时器结束时自动提交测试，或允许学生继续完成并手动提交。您可以在学生的提交中查看学生的完成时间。" at bounding box center [693, 581] width 582 height 32
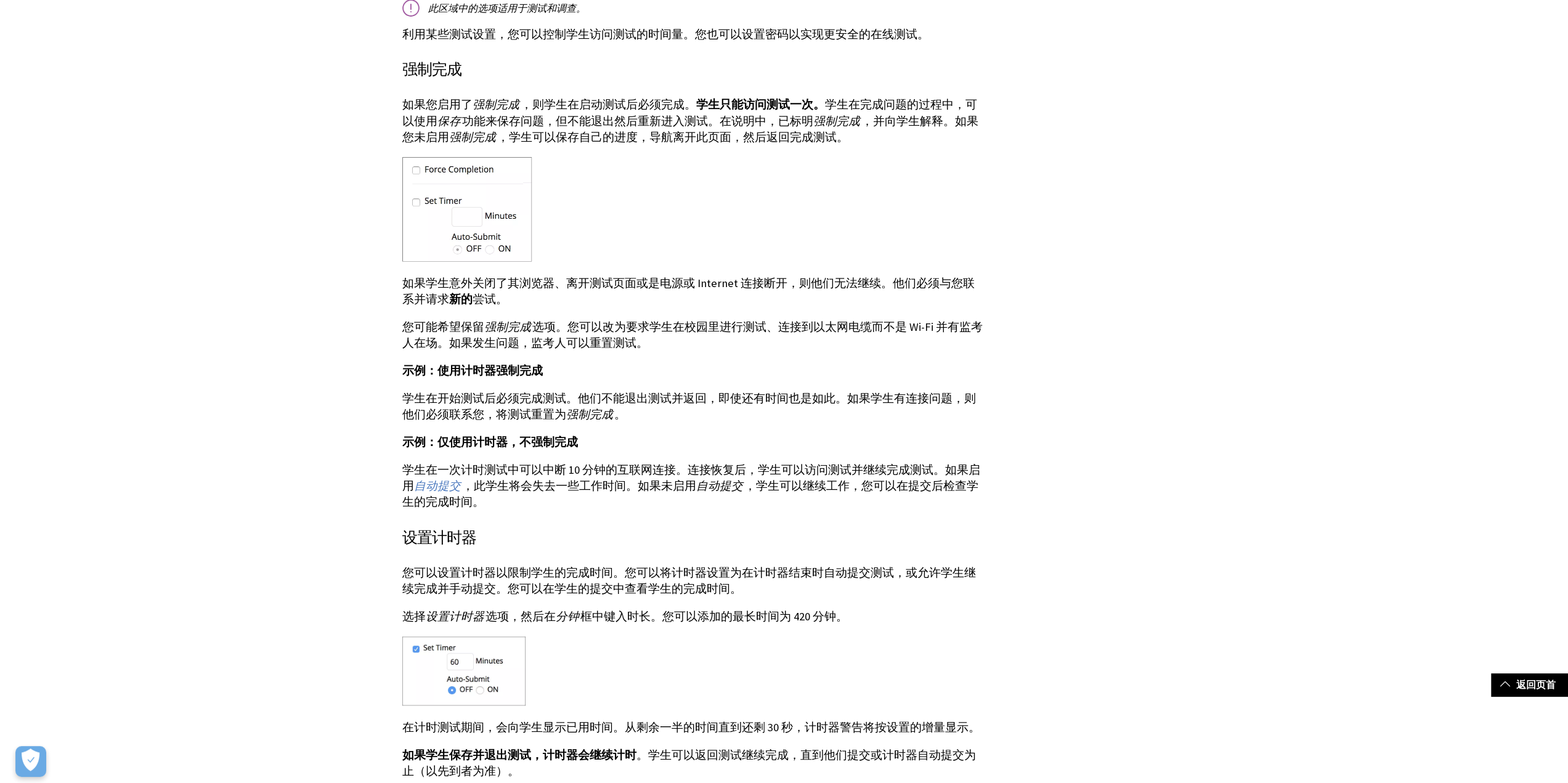
click at [747, 565] on p "您可以设置计时器以限制学生的完成时间。您可以将计时器设置为在计时器结束时自动提交测试，或允许学生继续完成并手动提交。您可以在学生的提交中查看学生的完成时间。" at bounding box center [693, 581] width 582 height 32
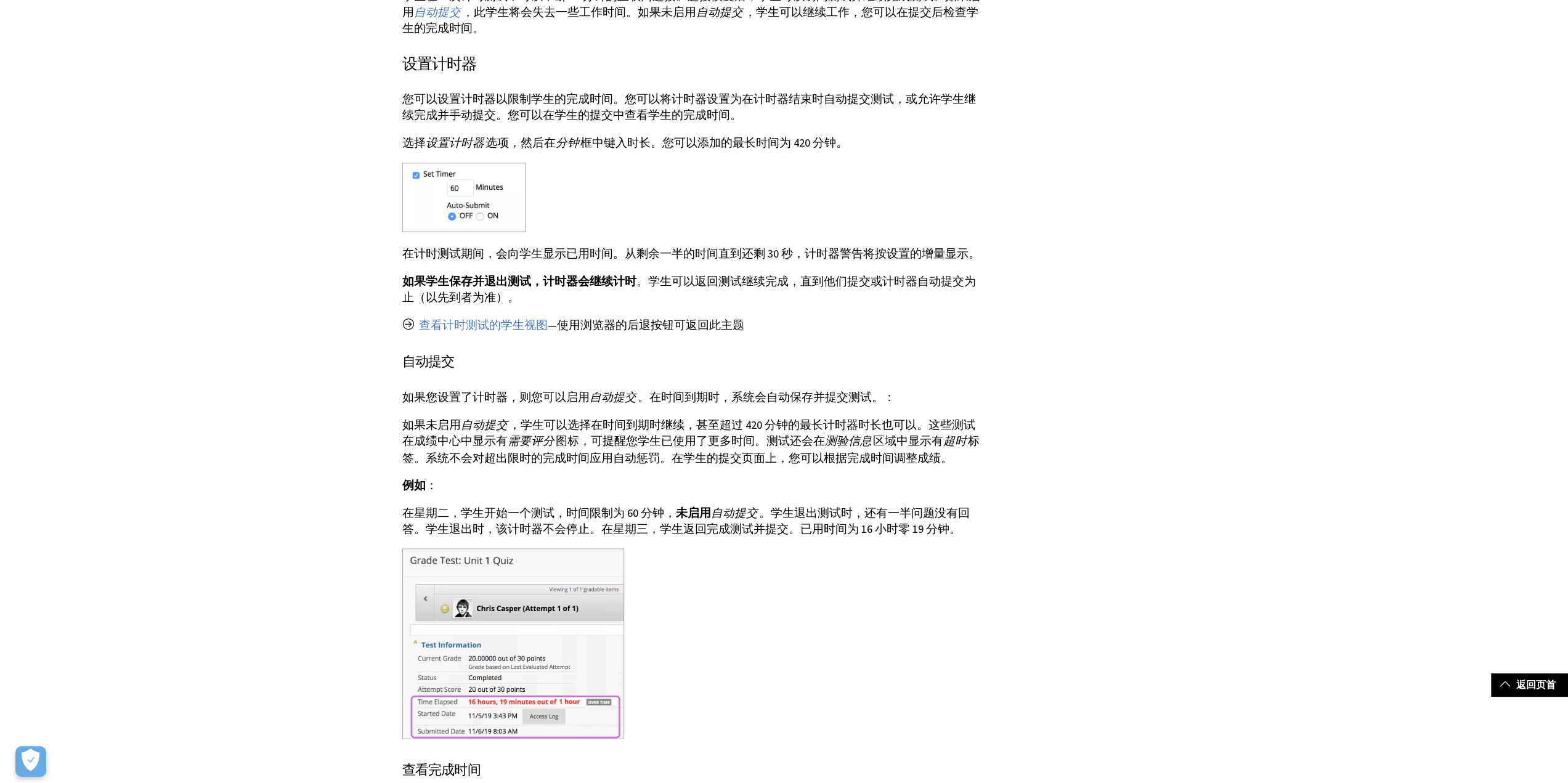
scroll to position [1910, 0]
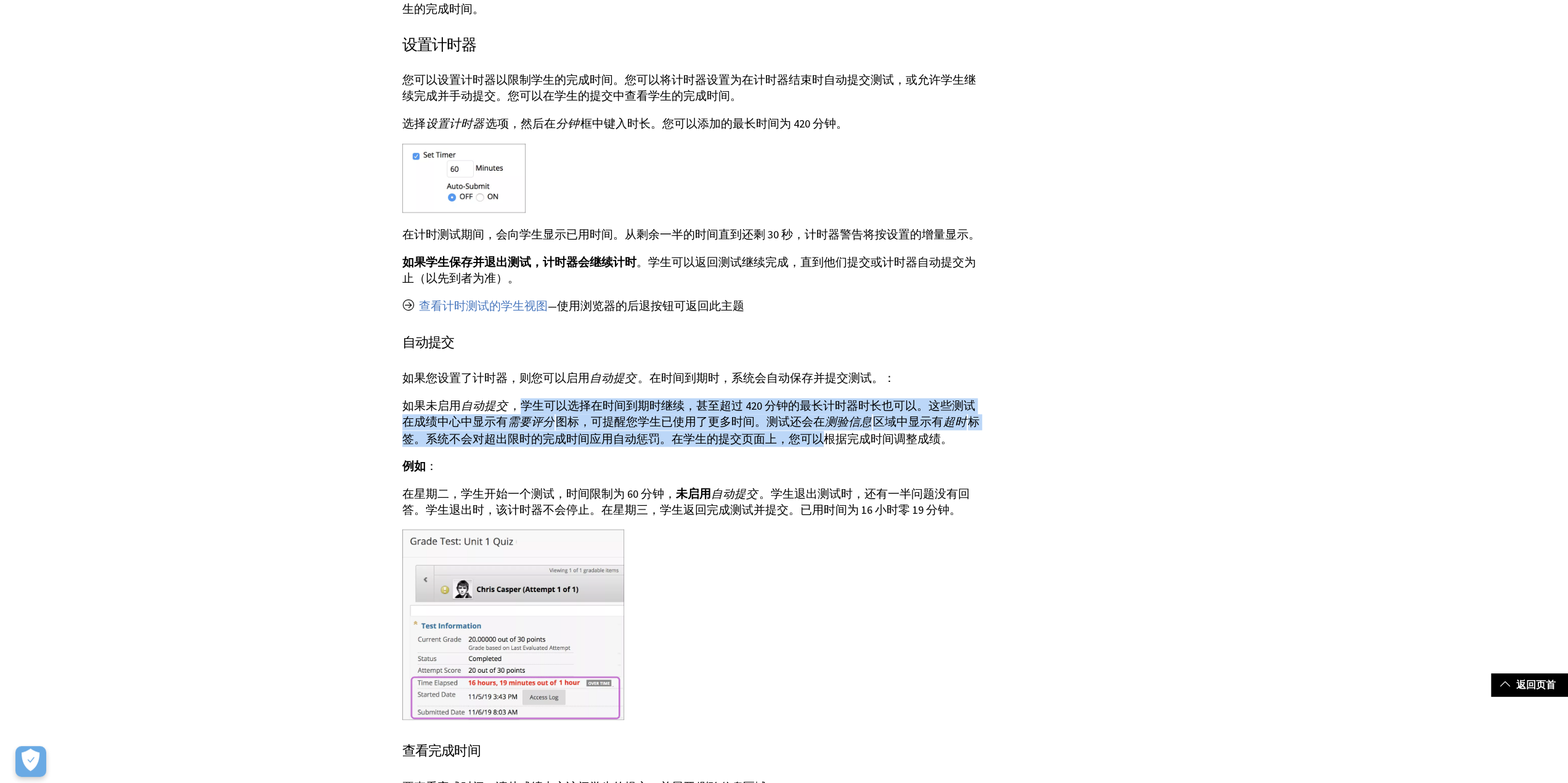
drag, startPoint x: 531, startPoint y: 389, endPoint x: 789, endPoint y: 412, distance: 259.0
click at [789, 412] on p "如果未启用 自动提交 ，学生可以选择在时间到期时继续，甚至超过 420 分钟的最长计时器时长也可以。这些测试在成绩中心中显示有 需要评分 图标，可提醒您学生已…" at bounding box center [693, 422] width 582 height 49
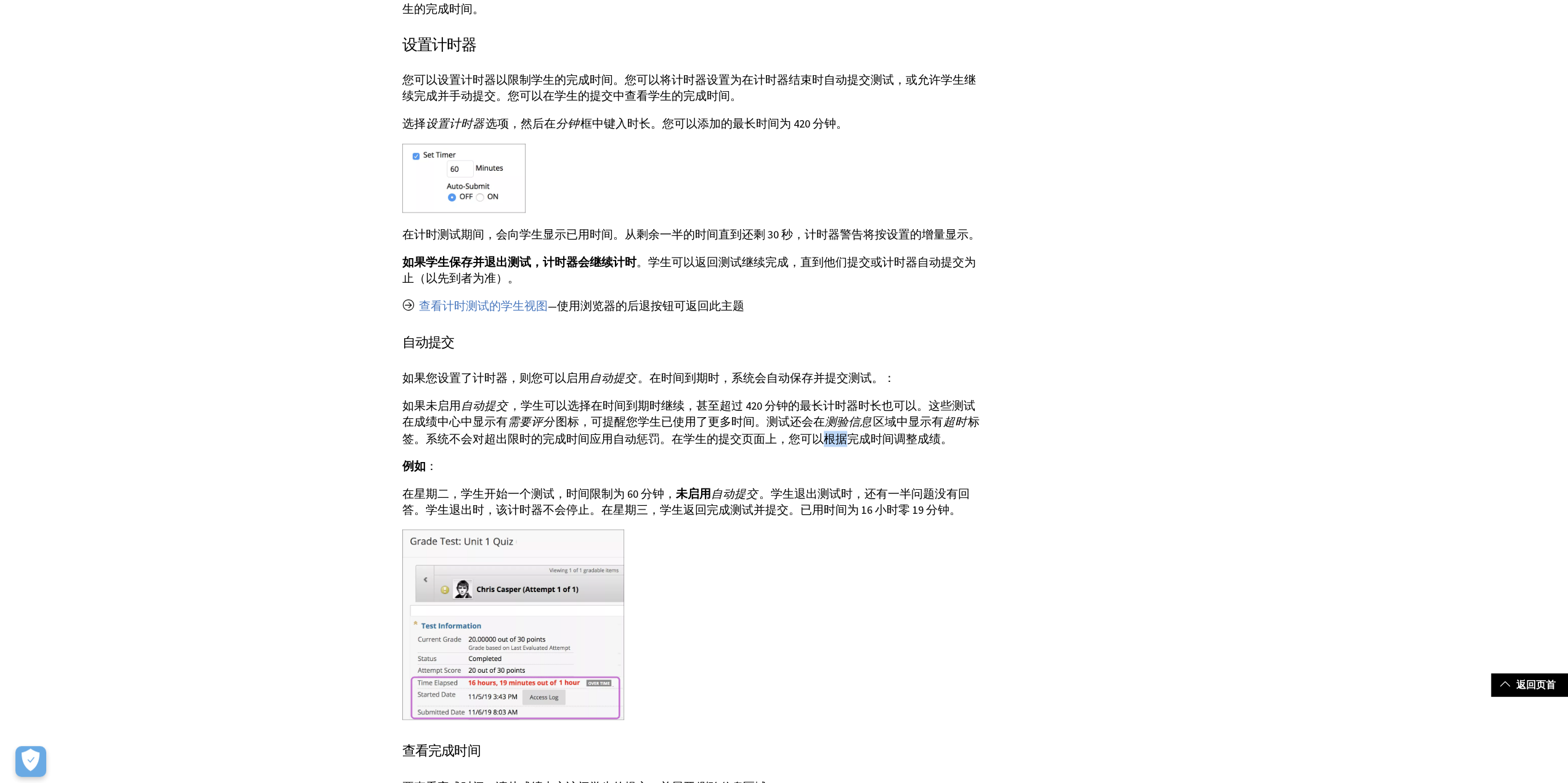
click at [789, 412] on p "如果未启用 自动提交 ，学生可以选择在时间到期时继续，甚至超过 420 分钟的最长计时器时长也可以。这些测试在成绩中心中显示有 需要评分 图标，可提醒您学生已…" at bounding box center [693, 422] width 582 height 49
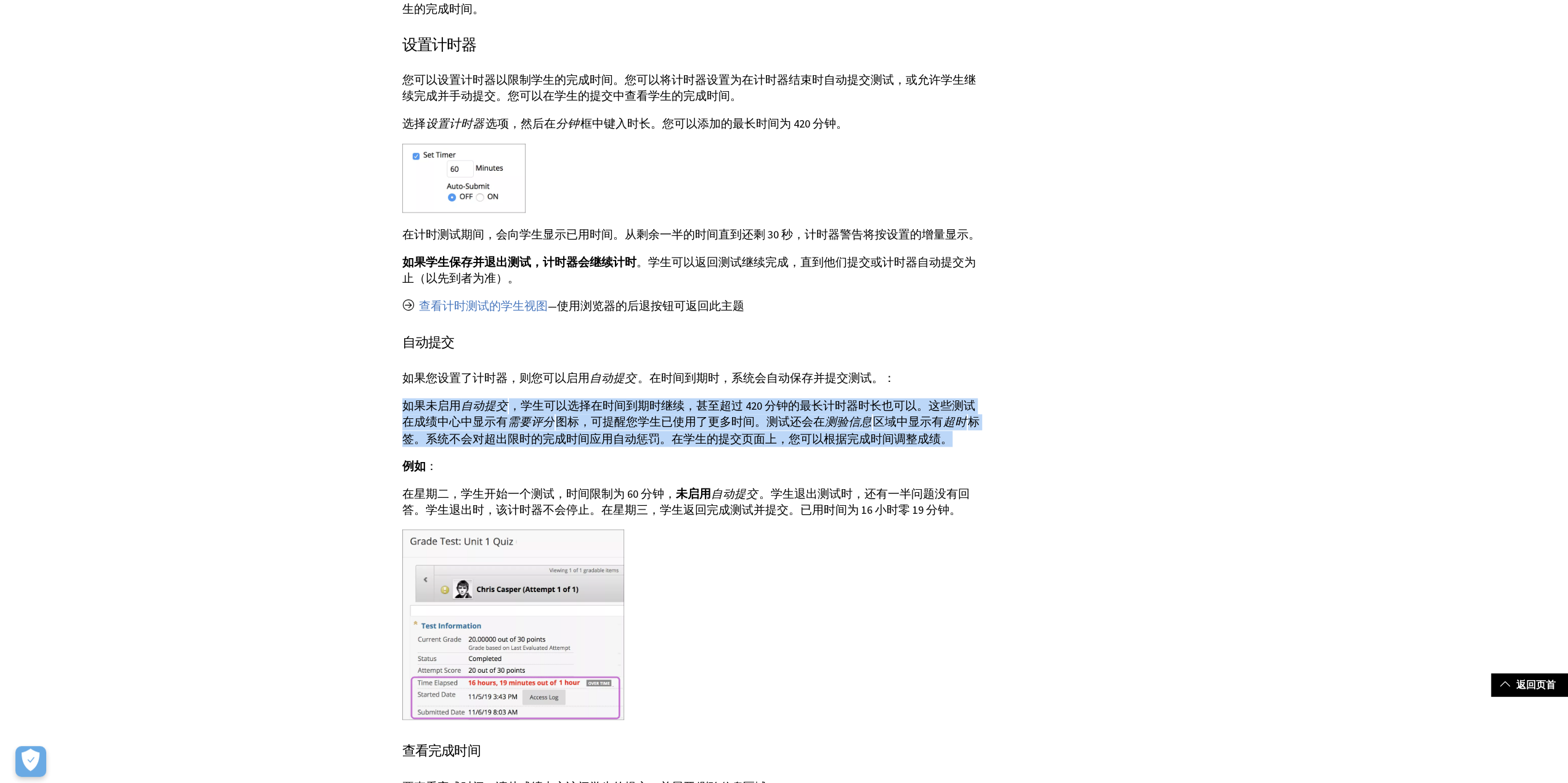
click at [789, 412] on p "如果未启用 自动提交 ，学生可以选择在时间到期时继续，甚至超过 420 分钟的最长计时器时长也可以。这些测试在成绩中心中显示有 需要评分 图标，可提醒您学生已…" at bounding box center [693, 422] width 582 height 49
click at [796, 415] on p "如果未启用 自动提交 ，学生可以选择在时间到期时继续，甚至超过 420 分钟的最长计时器时长也可以。这些测试在成绩中心中显示有 需要评分 图标，可提醒您学生已…" at bounding box center [693, 422] width 582 height 49
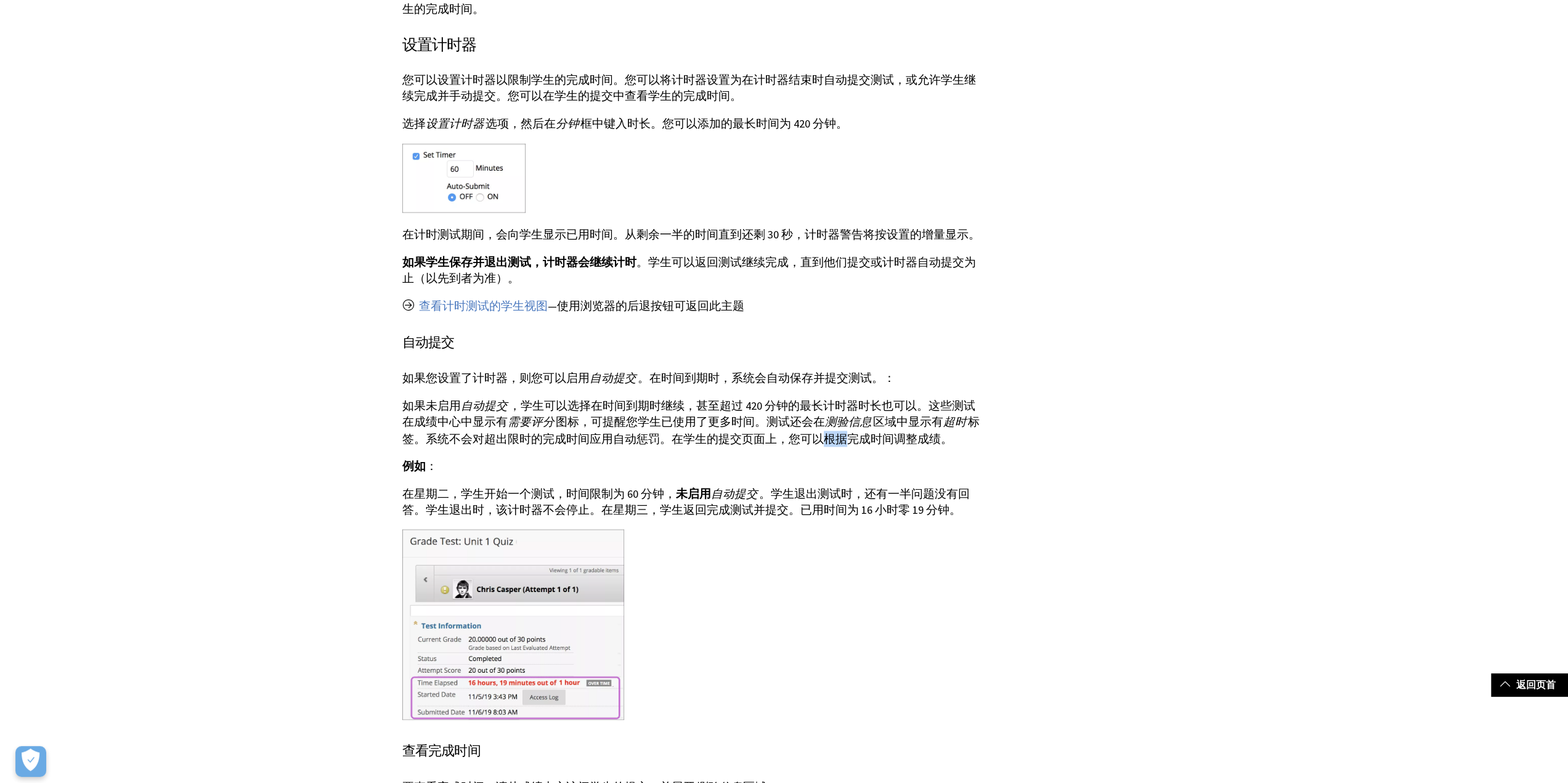
click at [796, 415] on p "如果未启用 自动提交 ，学生可以选择在时间到期时继续，甚至超过 420 分钟的最长计时器时长也可以。这些测试在成绩中心中显示有 需要评分 图标，可提醒您学生已…" at bounding box center [693, 422] width 582 height 49
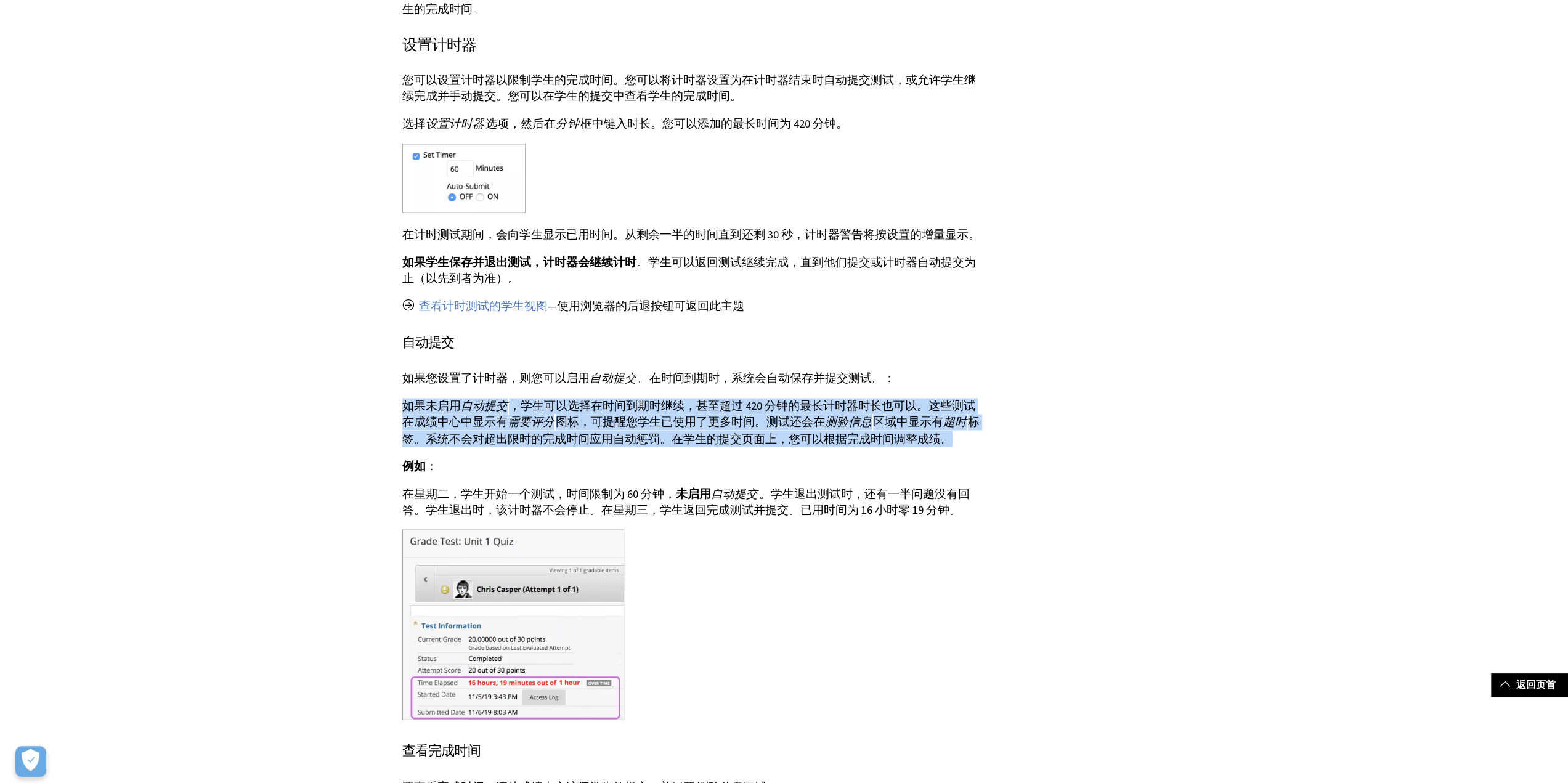
click at [796, 415] on p "如果未启用 自动提交 ，学生可以选择在时间到期时继续，甚至超过 420 分钟的最长计时器时长也可以。这些测试在成绩中心中显示有 需要评分 图标，可提醒您学生已…" at bounding box center [693, 422] width 582 height 49
click at [804, 421] on p "如果未启用 自动提交 ，学生可以选择在时间到期时继续，甚至超过 420 分钟的最长计时器时长也可以。这些测试在成绩中心中显示有 需要评分 图标，可提醒您学生已…" at bounding box center [693, 422] width 582 height 49
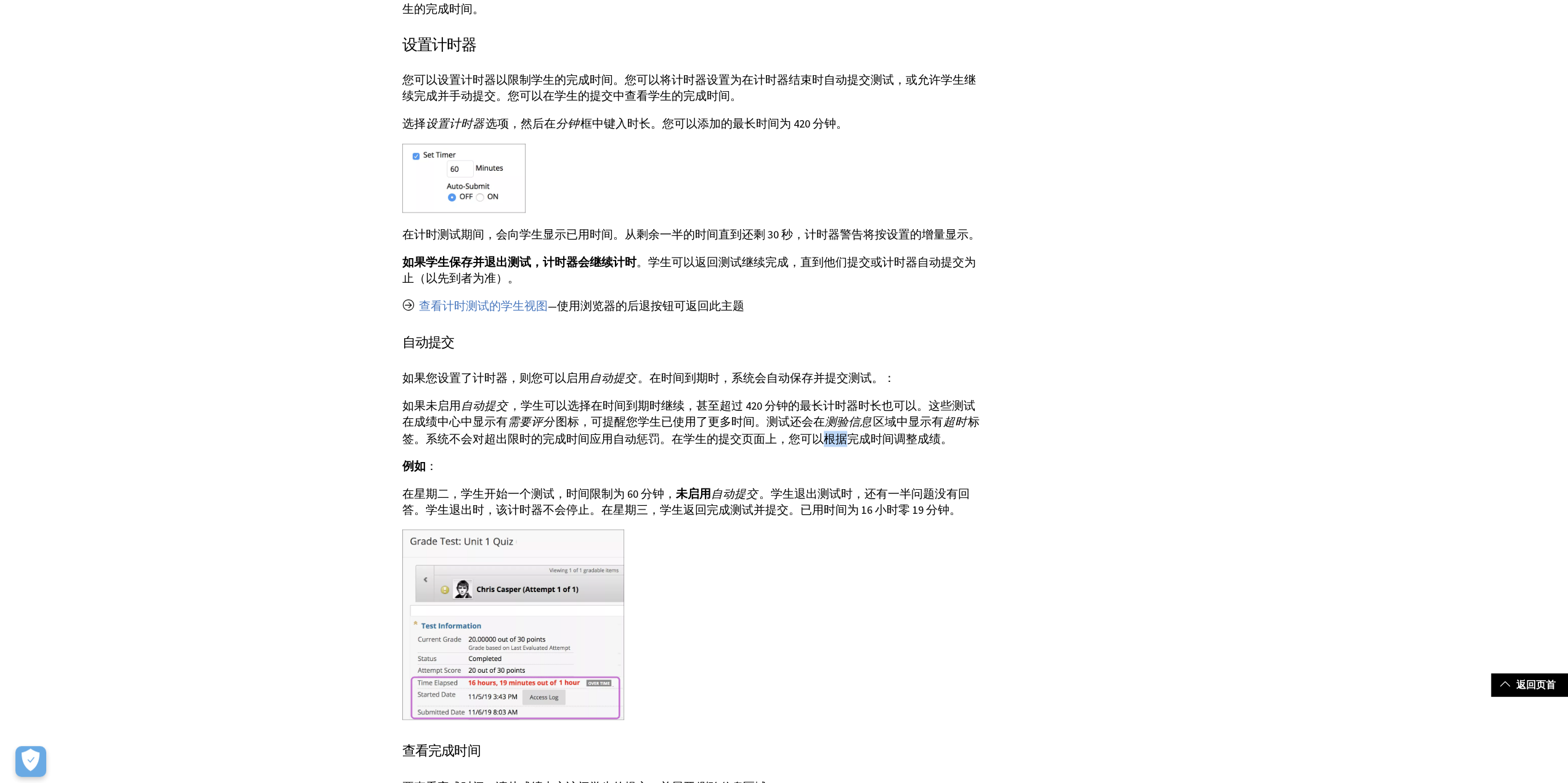
click at [804, 421] on p "如果未启用 自动提交 ，学生可以选择在时间到期时继续，甚至超过 420 分钟的最长计时器时长也可以。这些测试在成绩中心中显示有 需要评分 图标，可提醒您学生已…" at bounding box center [693, 422] width 582 height 49
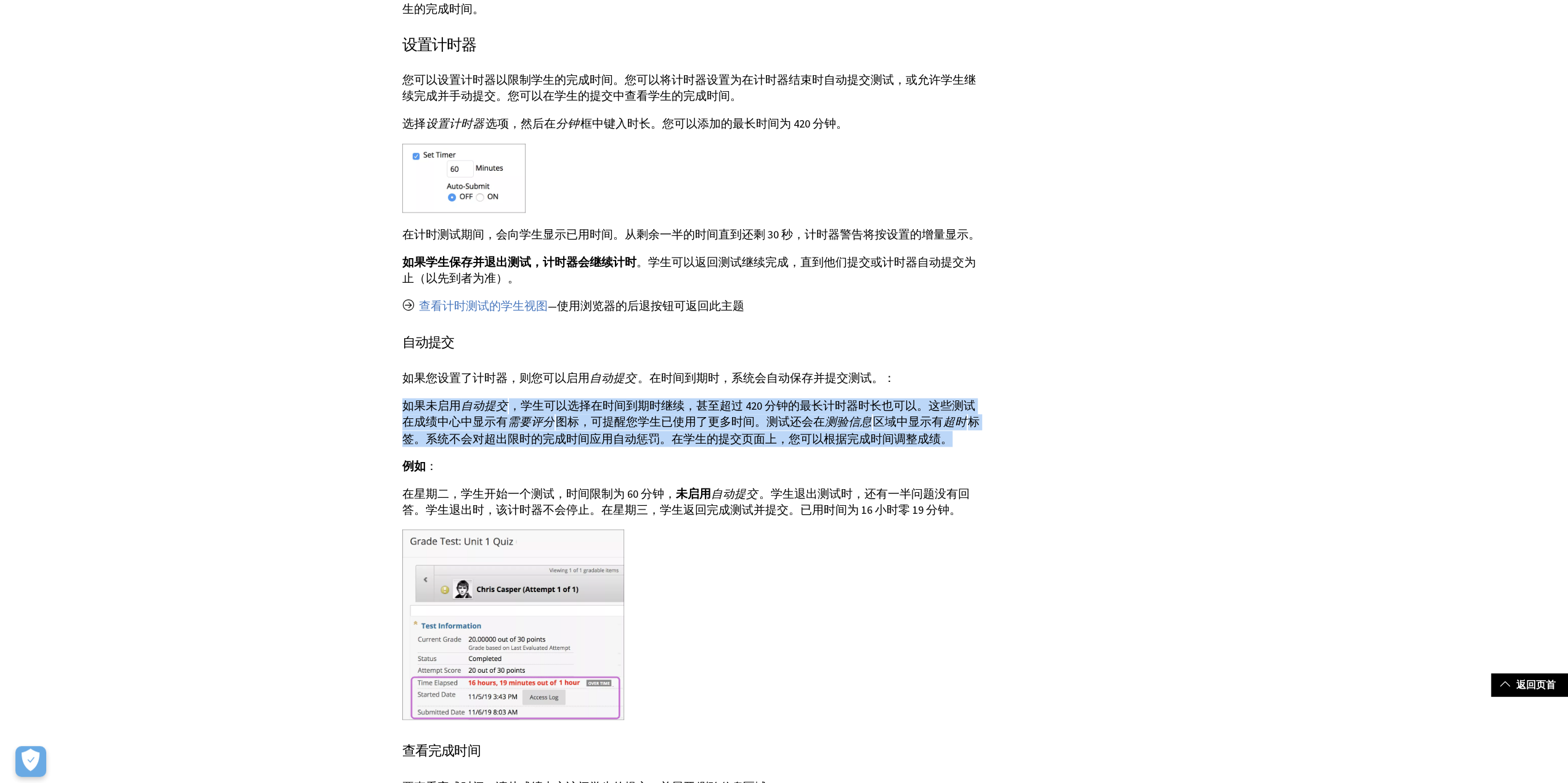
click at [804, 421] on p "如果未启用 自动提交 ，学生可以选择在时间到期时继续，甚至超过 420 分钟的最长计时器时长也可以。这些测试在成绩中心中显示有 需要评分 图标，可提醒您学生已…" at bounding box center [693, 422] width 582 height 49
click at [814, 424] on p "如果未启用 自动提交 ，学生可以选择在时间到期时继续，甚至超过 420 分钟的最长计时器时长也可以。这些测试在成绩中心中显示有 需要评分 图标，可提醒您学生已…" at bounding box center [693, 422] width 582 height 49
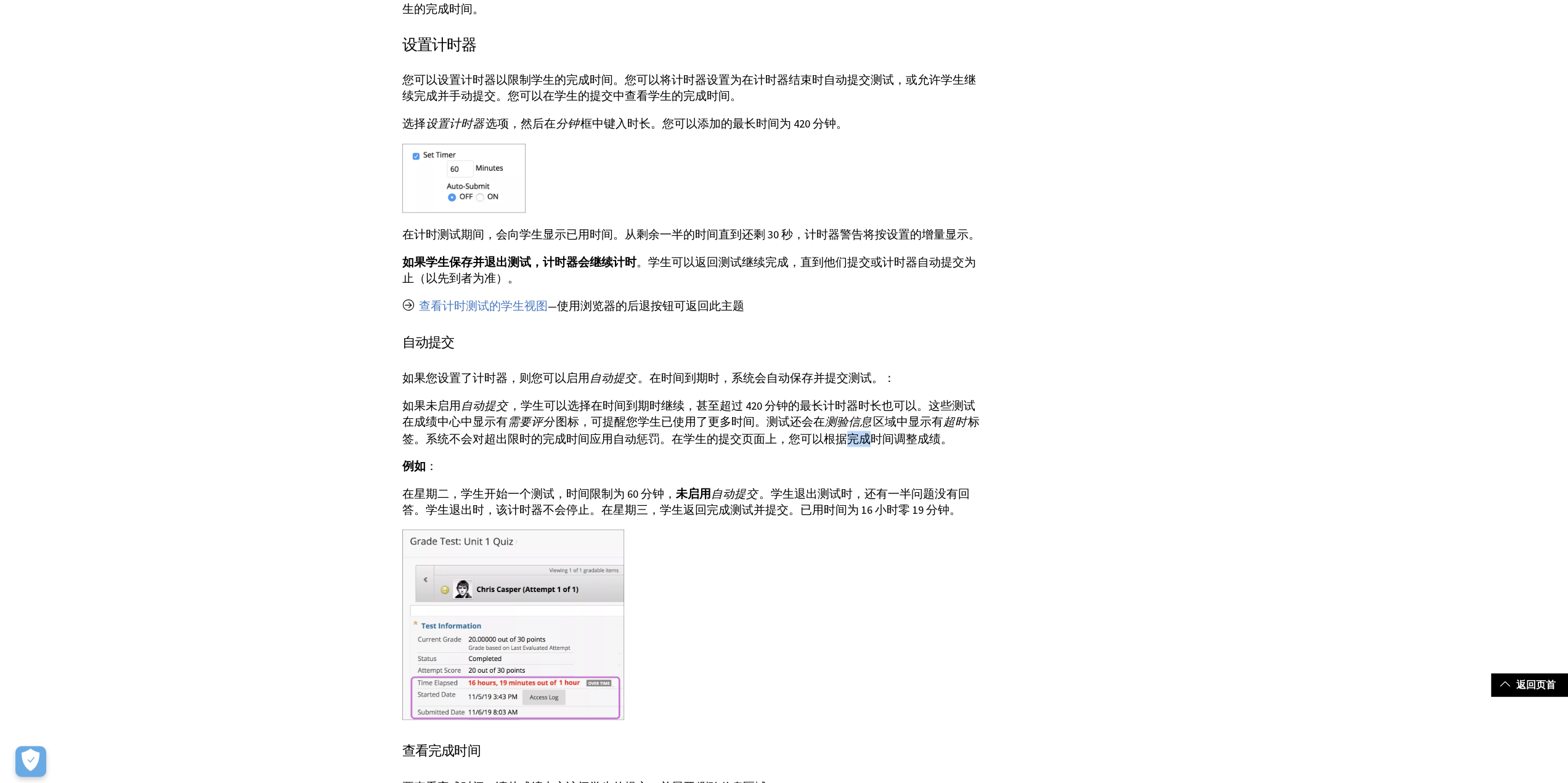
click at [814, 424] on p "如果未启用 自动提交 ，学生可以选择在时间到期时继续，甚至超过 420 分钟的最长计时器时长也可以。这些测试在成绩中心中显示有 需要评分 图标，可提醒您学生已…" at bounding box center [693, 422] width 582 height 49
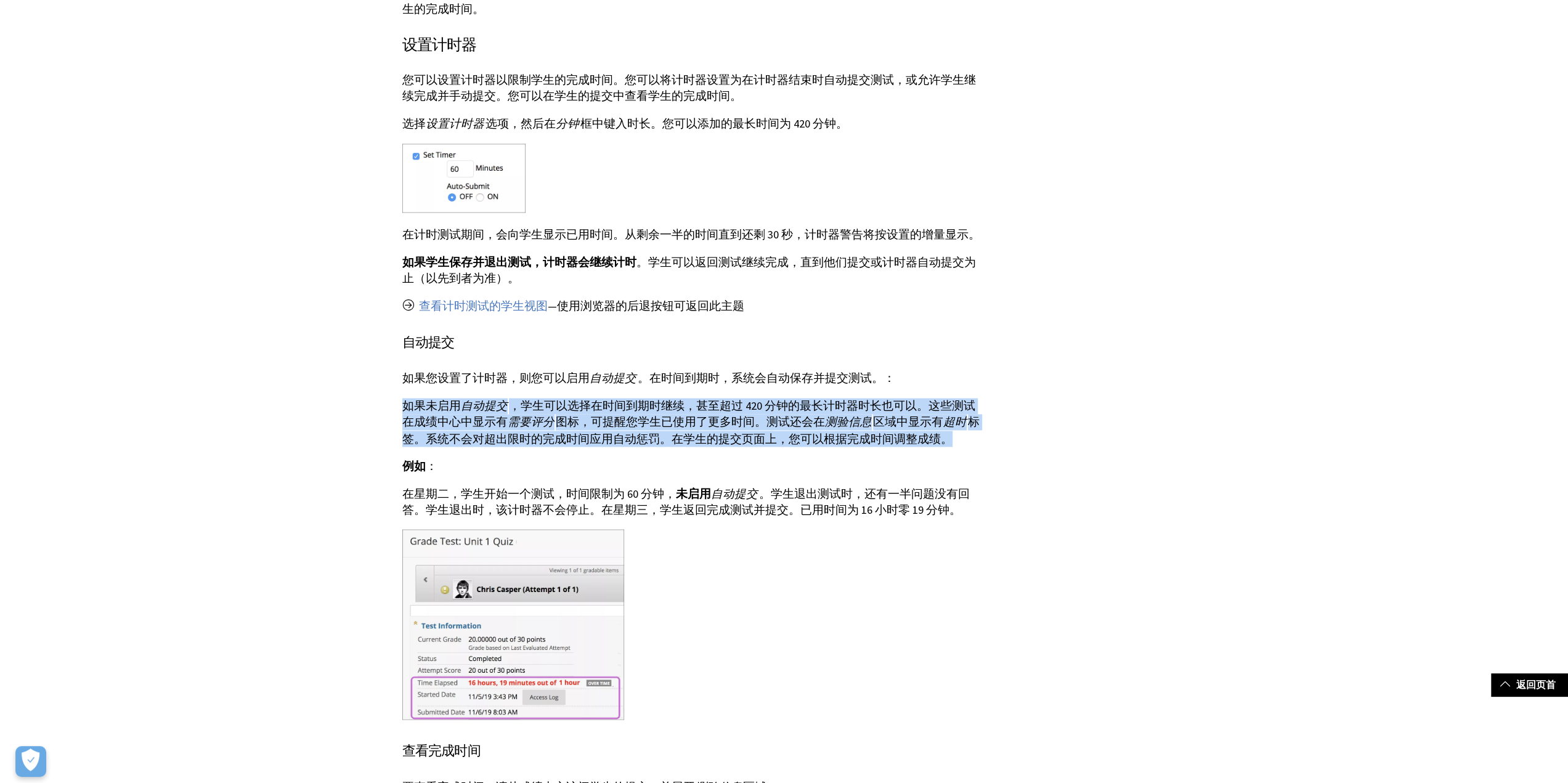
click at [814, 424] on p "如果未启用 自动提交 ，学生可以选择在时间到期时继续，甚至超过 420 分钟的最长计时器时长也可以。这些测试在成绩中心中显示有 需要评分 图标，可提醒您学生已…" at bounding box center [693, 422] width 582 height 49
click at [801, 420] on p "如果未启用 自动提交 ，学生可以选择在时间到期时继续，甚至超过 420 分钟的最长计时器时长也可以。这些测试在成绩中心中显示有 需要评分 图标，可提醒您学生已…" at bounding box center [693, 422] width 582 height 49
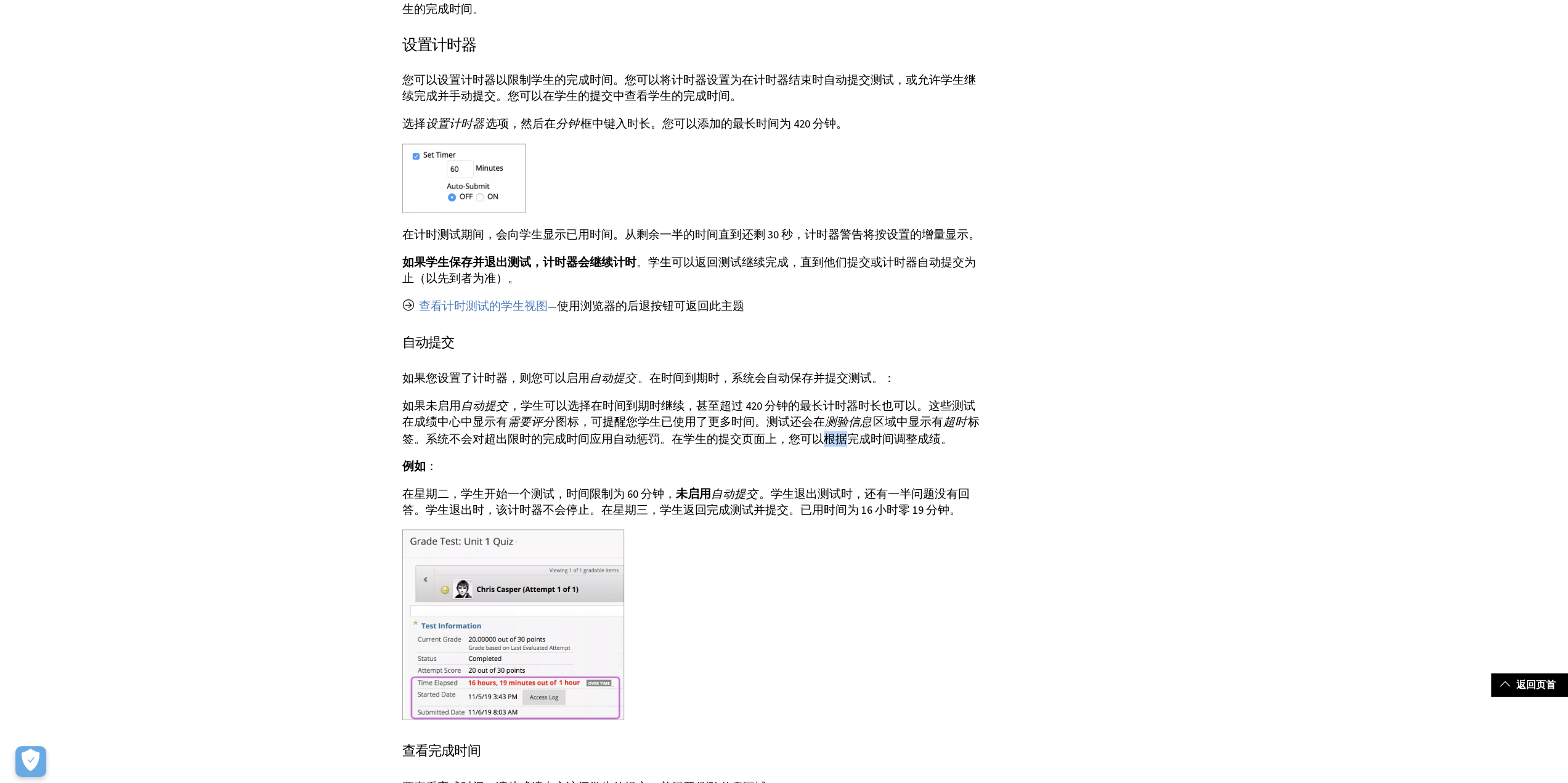
click at [801, 420] on p "如果未启用 自动提交 ，学生可以选择在时间到期时继续，甚至超过 420 分钟的最长计时器时长也可以。这些测试在成绩中心中显示有 需要评分 图标，可提醒您学生已…" at bounding box center [693, 422] width 582 height 49
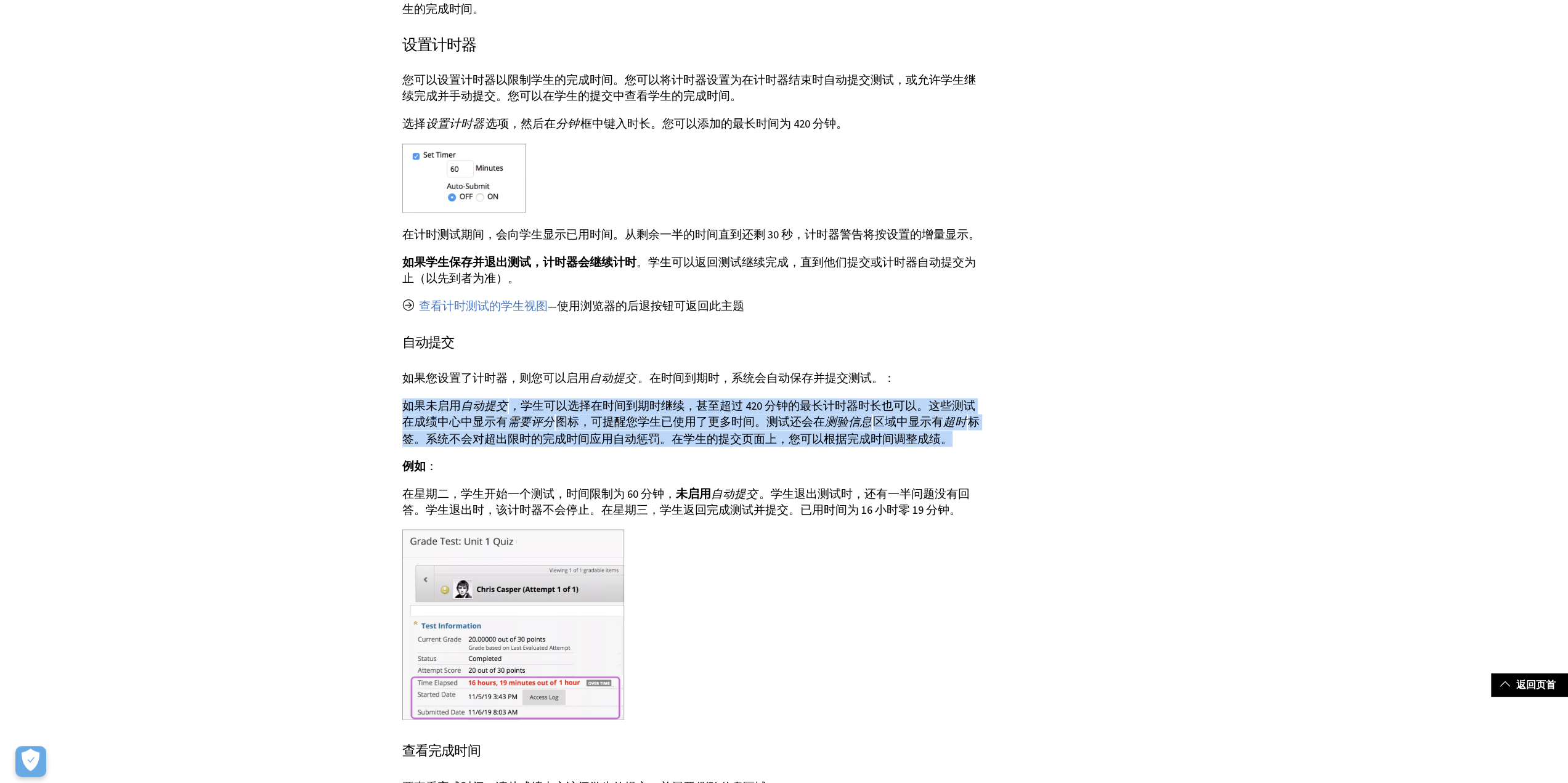
click at [801, 420] on p "如果未启用 自动提交 ，学生可以选择在时间到期时继续，甚至超过 420 分钟的最长计时器时长也可以。这些测试在成绩中心中显示有 需要评分 图标，可提醒您学生已…" at bounding box center [693, 422] width 582 height 49
click at [816, 420] on p "如果未启用 自动提交 ，学生可以选择在时间到期时继续，甚至超过 420 分钟的最长计时器时长也可以。这些测试在成绩中心中显示有 需要评分 图标，可提醒您学生已…" at bounding box center [693, 422] width 582 height 49
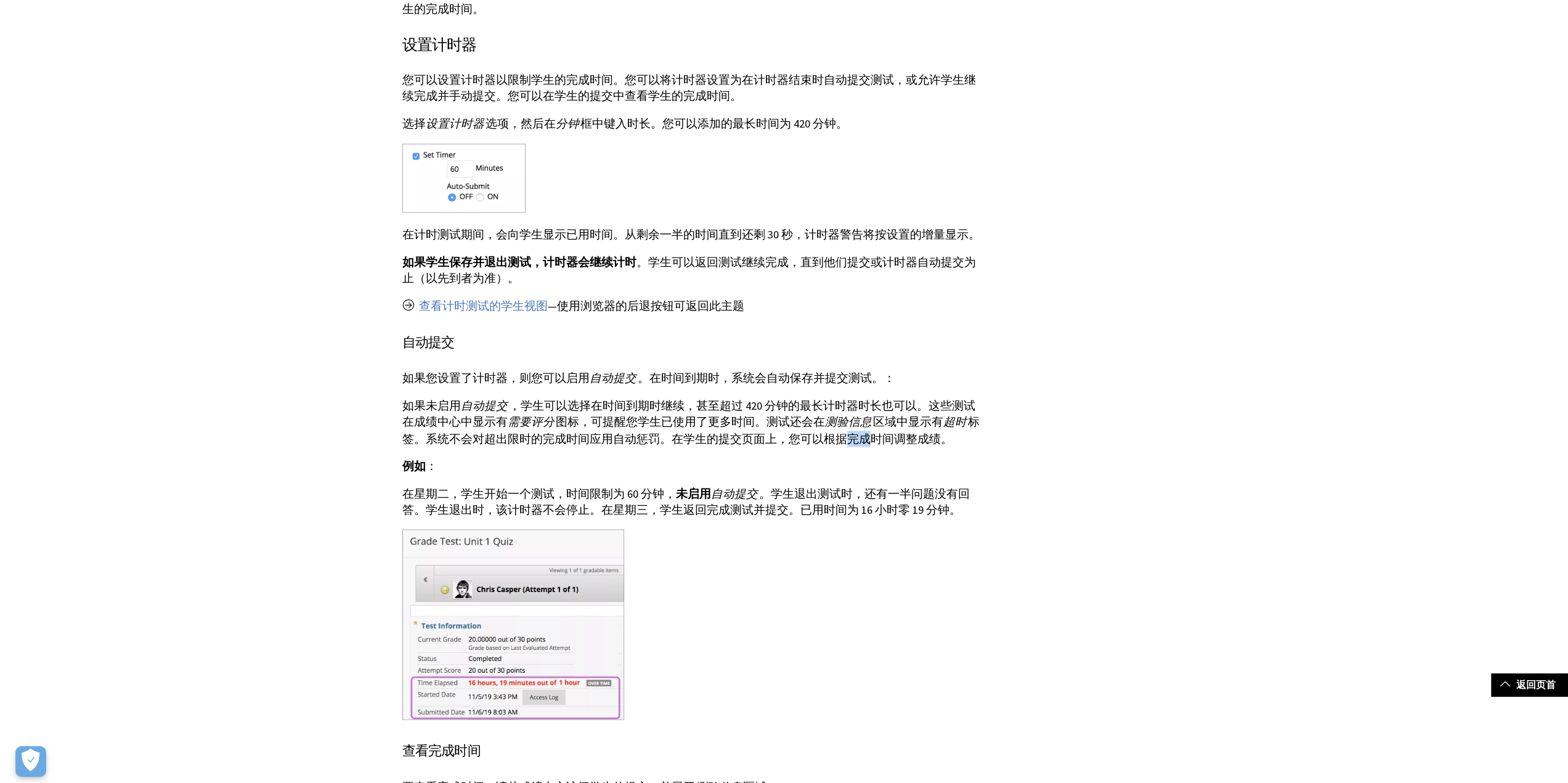
click at [816, 420] on p "如果未启用 自动提交 ，学生可以选择在时间到期时继续，甚至超过 420 分钟的最长计时器时长也可以。这些测试在成绩中心中显示有 需要评分 图标，可提醒您学生已…" at bounding box center [693, 422] width 582 height 49
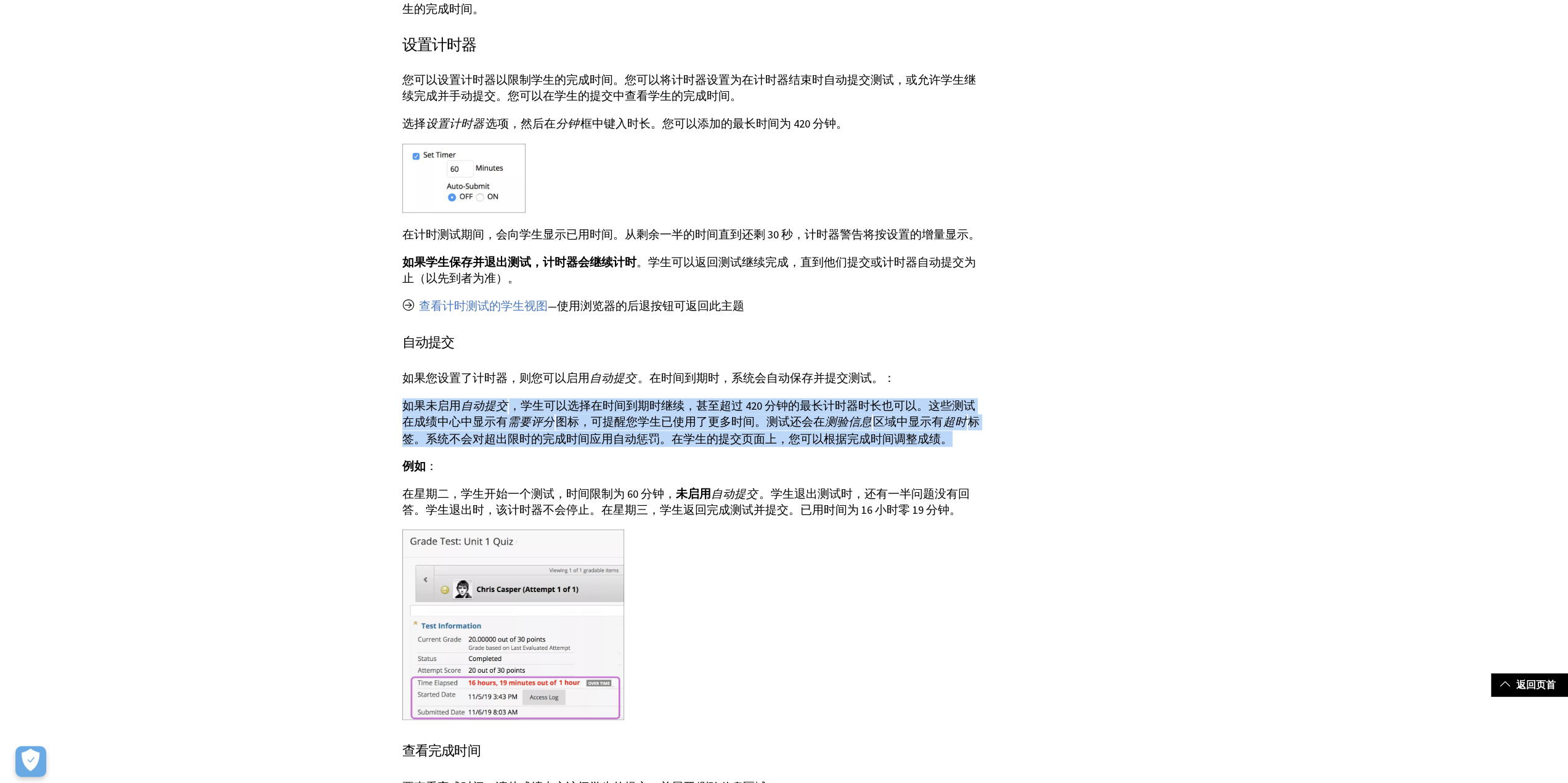
click at [816, 420] on p "如果未启用 自动提交 ，学生可以选择在时间到期时继续，甚至超过 420 分钟的最长计时器时长也可以。这些测试在成绩中心中显示有 需要评分 图标，可提醒您学生已…" at bounding box center [693, 422] width 582 height 49
click at [821, 420] on p "如果未启用 自动提交 ，学生可以选择在时间到期时继续，甚至超过 420 分钟的最长计时器时长也可以。这些测试在成绩中心中显示有 需要评分 图标，可提醒您学生已…" at bounding box center [693, 422] width 582 height 49
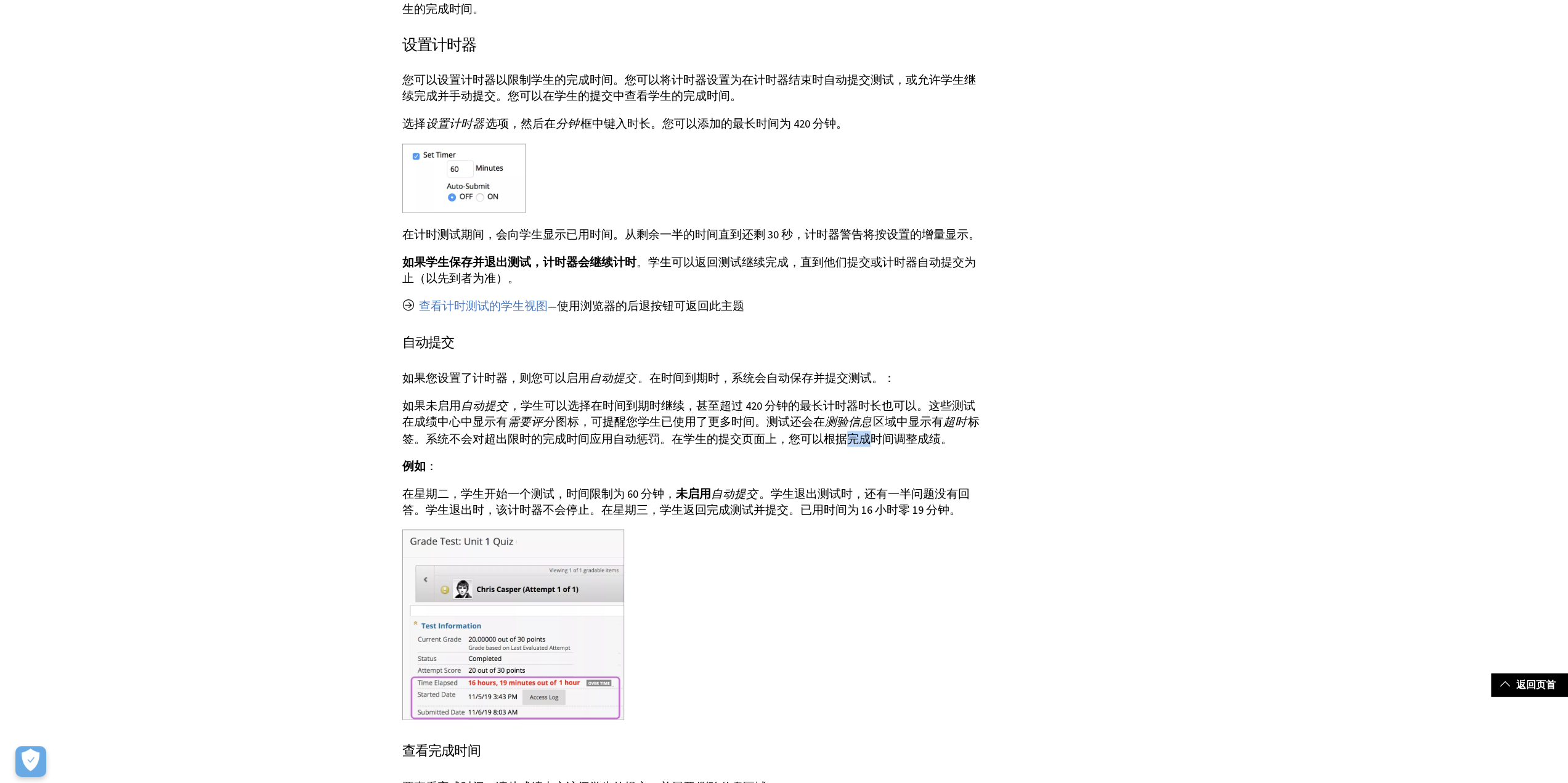
click at [821, 420] on p "如果未启用 自动提交 ，学生可以选择在时间到期时继续，甚至超过 420 分钟的最长计时器时长也可以。这些测试在成绩中心中显示有 需要评分 图标，可提醒您学生已…" at bounding box center [693, 422] width 582 height 49
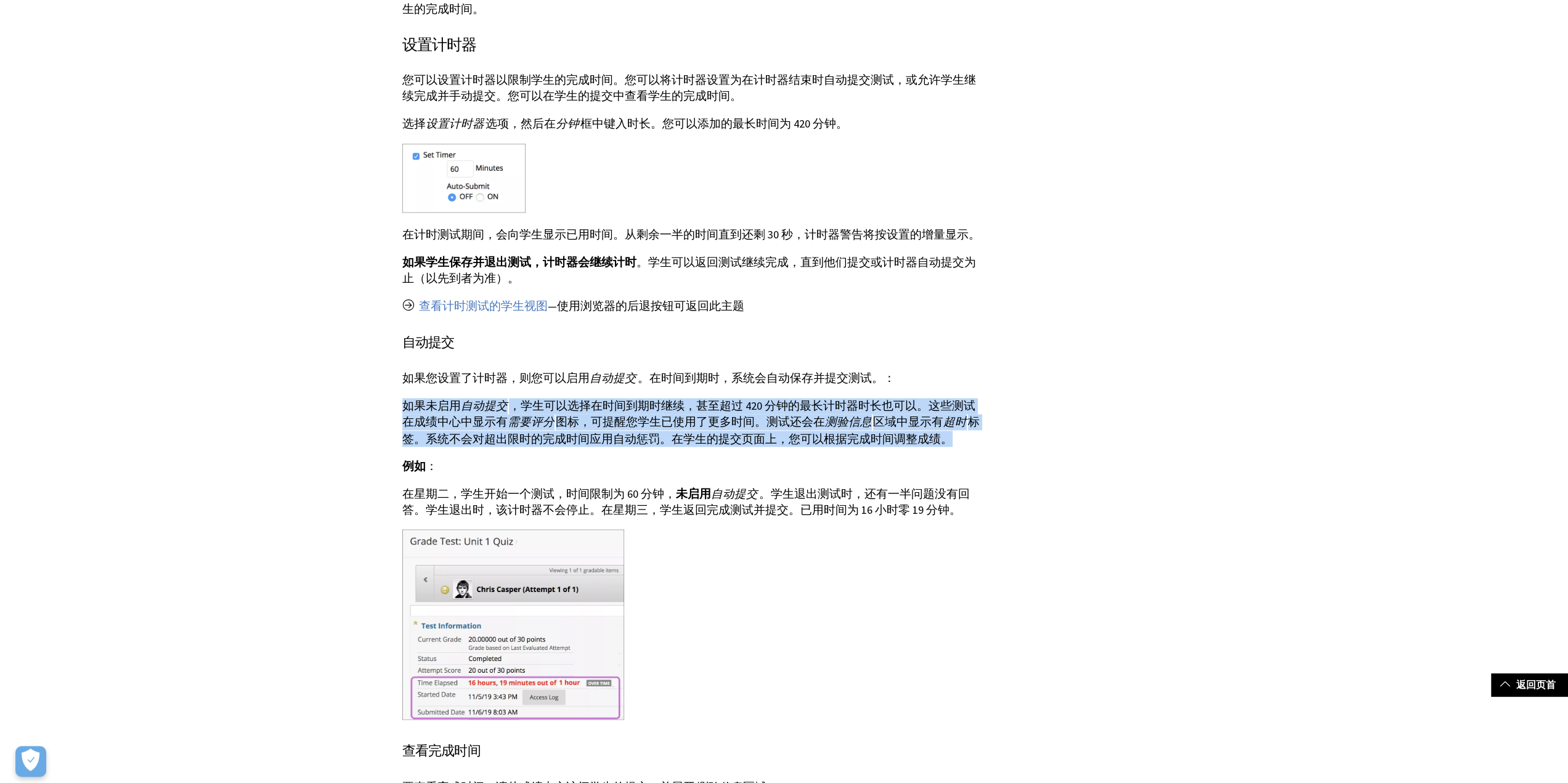
click at [821, 420] on p "如果未启用 自动提交 ，学生可以选择在时间到期时继续，甚至超过 420 分钟的最长计时器时长也可以。这些测试在成绩中心中显示有 需要评分 图标，可提醒您学生已…" at bounding box center [693, 422] width 582 height 49
click at [802, 412] on p "如果未启用 自动提交 ，学生可以选择在时间到期时继续，甚至超过 420 分钟的最长计时器时长也可以。这些测试在成绩中心中显示有 需要评分 图标，可提醒您学生已…" at bounding box center [693, 422] width 582 height 49
